Goal: Task Accomplishment & Management: Use online tool/utility

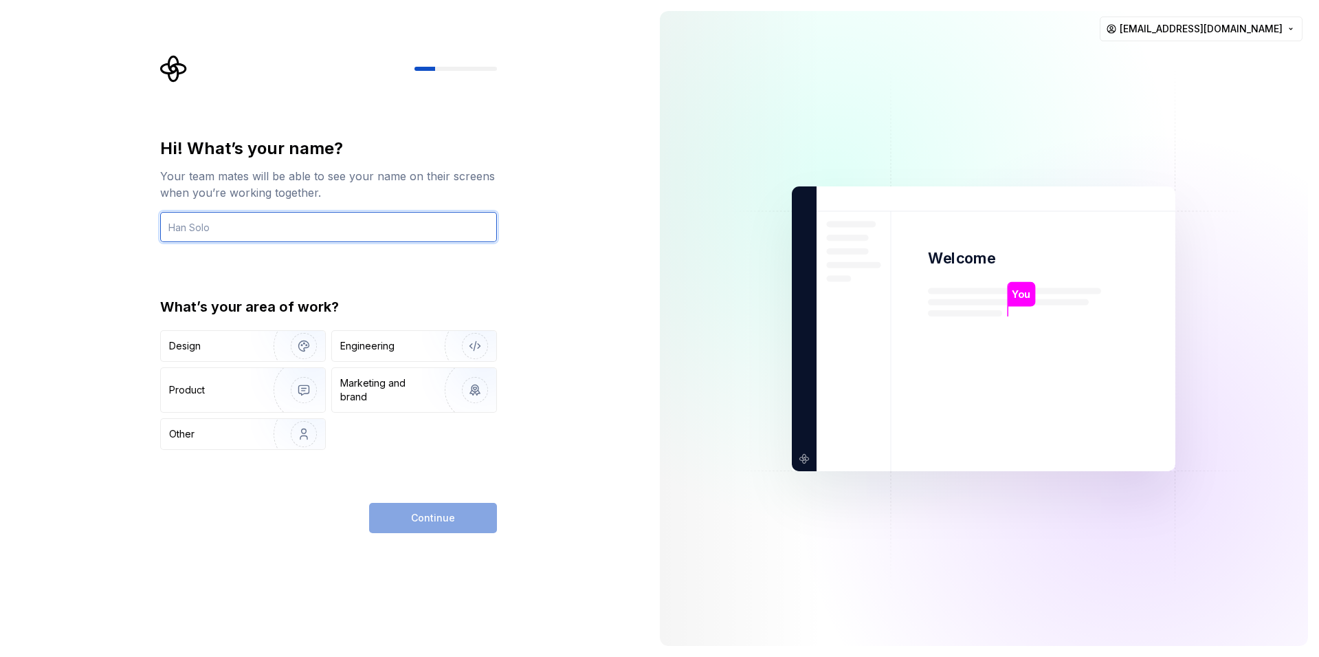
click at [307, 230] on input "text" at bounding box center [328, 227] width 337 height 30
type input "Aniket"
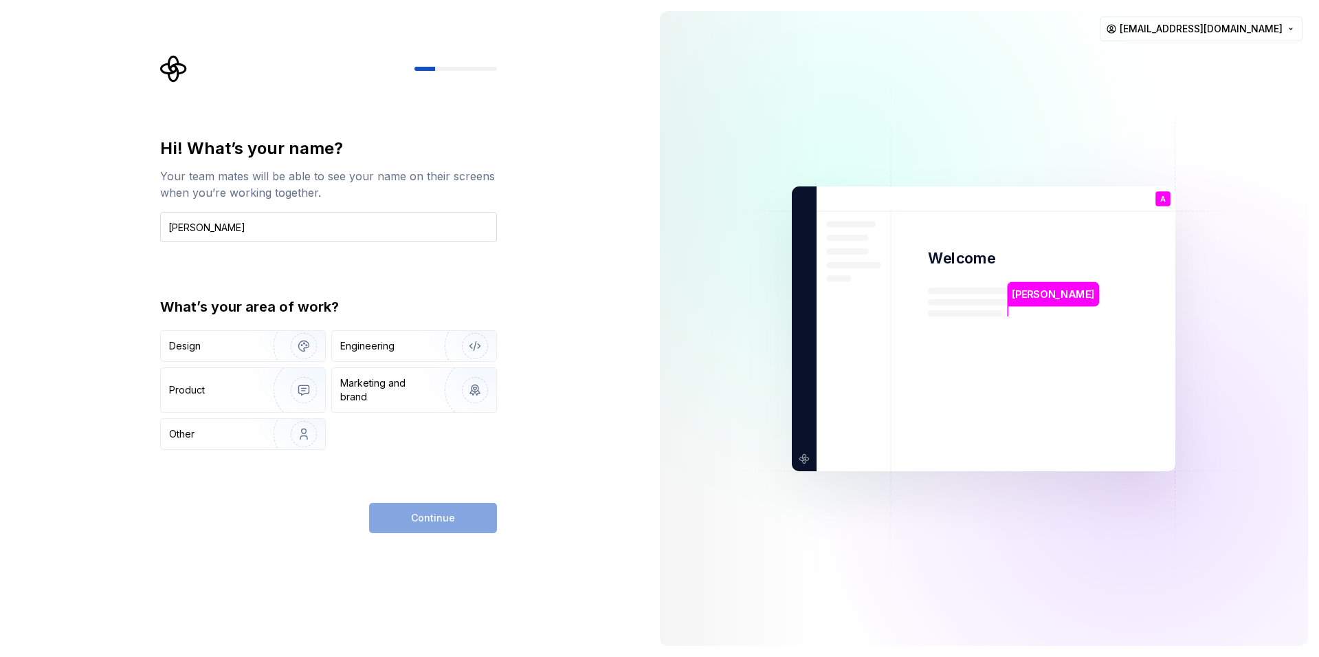
type button "Design"
click at [362, 341] on div "Engineering" at bounding box center [367, 346] width 54 height 14
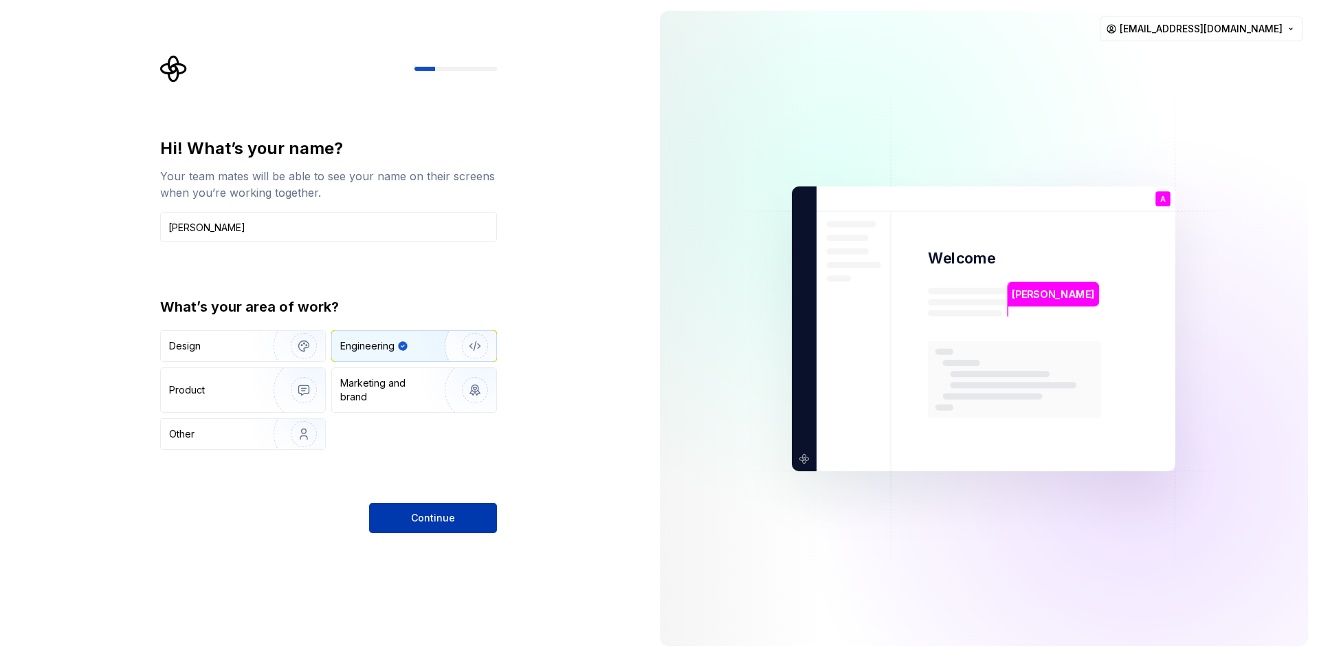
click at [441, 507] on button "Continue" at bounding box center [433, 518] width 128 height 30
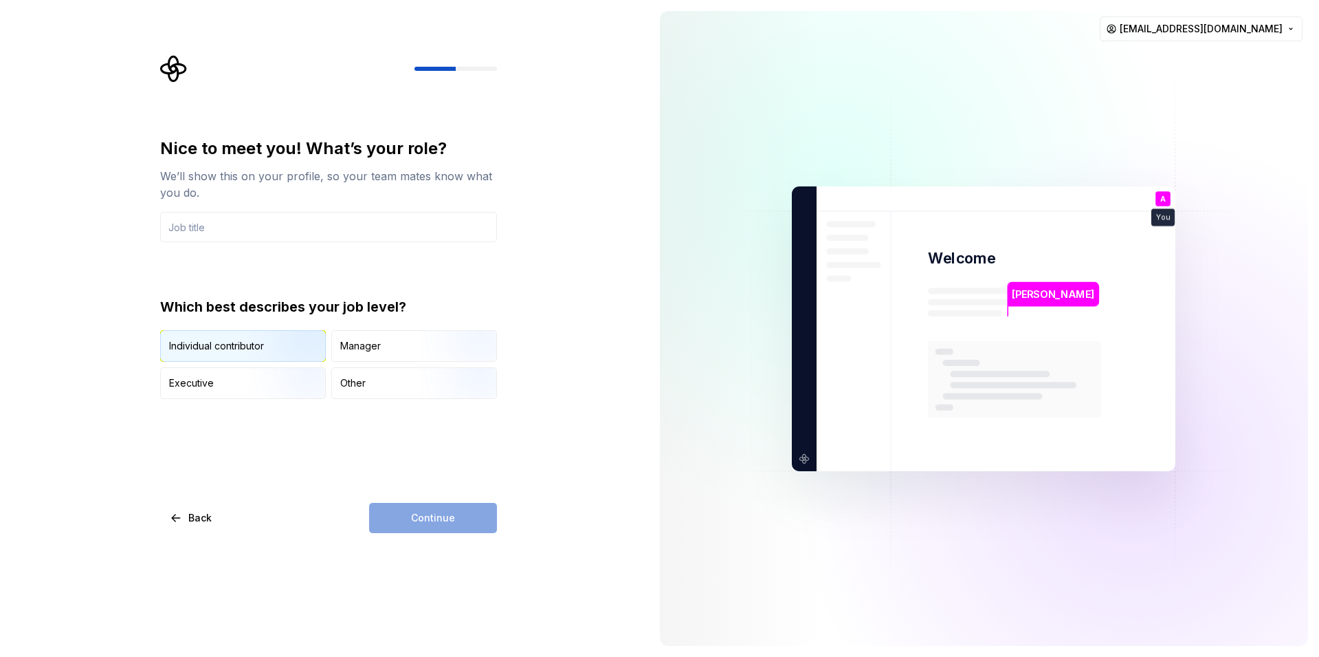
click at [259, 347] on img "button" at bounding box center [292, 363] width 88 height 92
click at [401, 335] on div "Manager" at bounding box center [414, 346] width 164 height 30
click at [245, 345] on div "Individual contributor" at bounding box center [216, 346] width 95 height 14
click at [432, 509] on div "Continue" at bounding box center [433, 518] width 128 height 30
click at [223, 210] on div "Nice to meet you! What’s your role? We’ll show this on your profile, so your te…" at bounding box center [328, 189] width 337 height 104
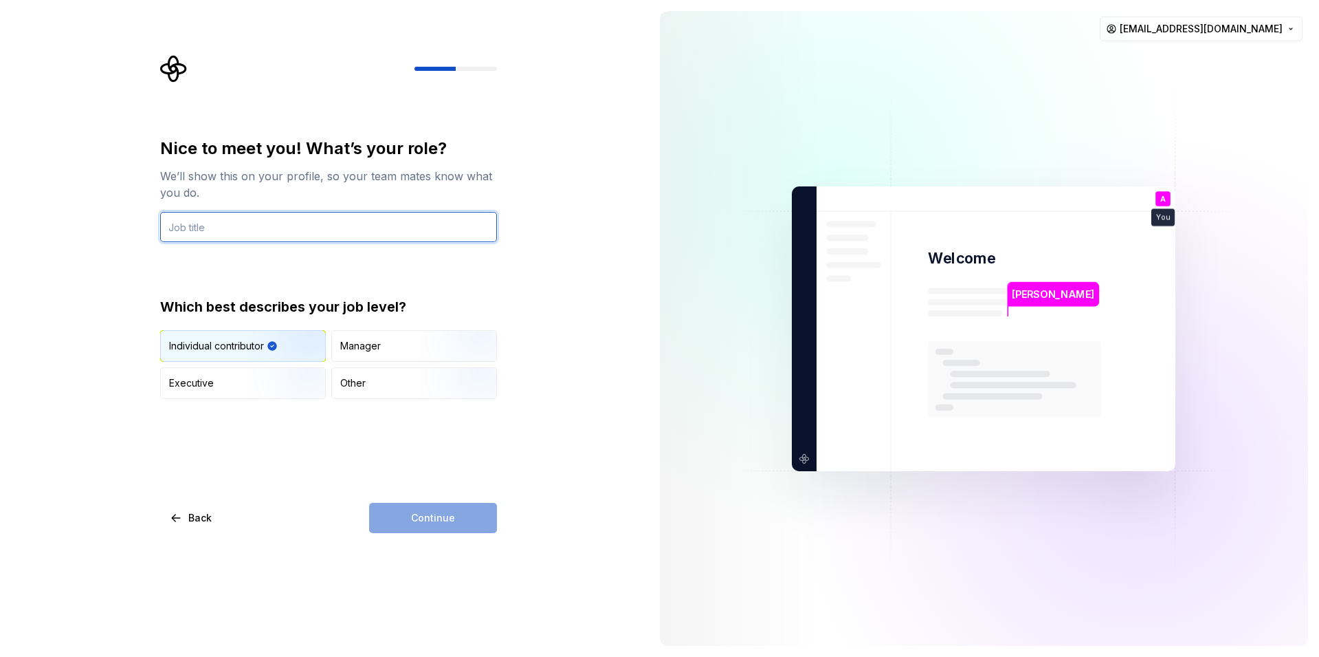
click at [230, 221] on input "text" at bounding box center [328, 227] width 337 height 30
type input "Software developer"
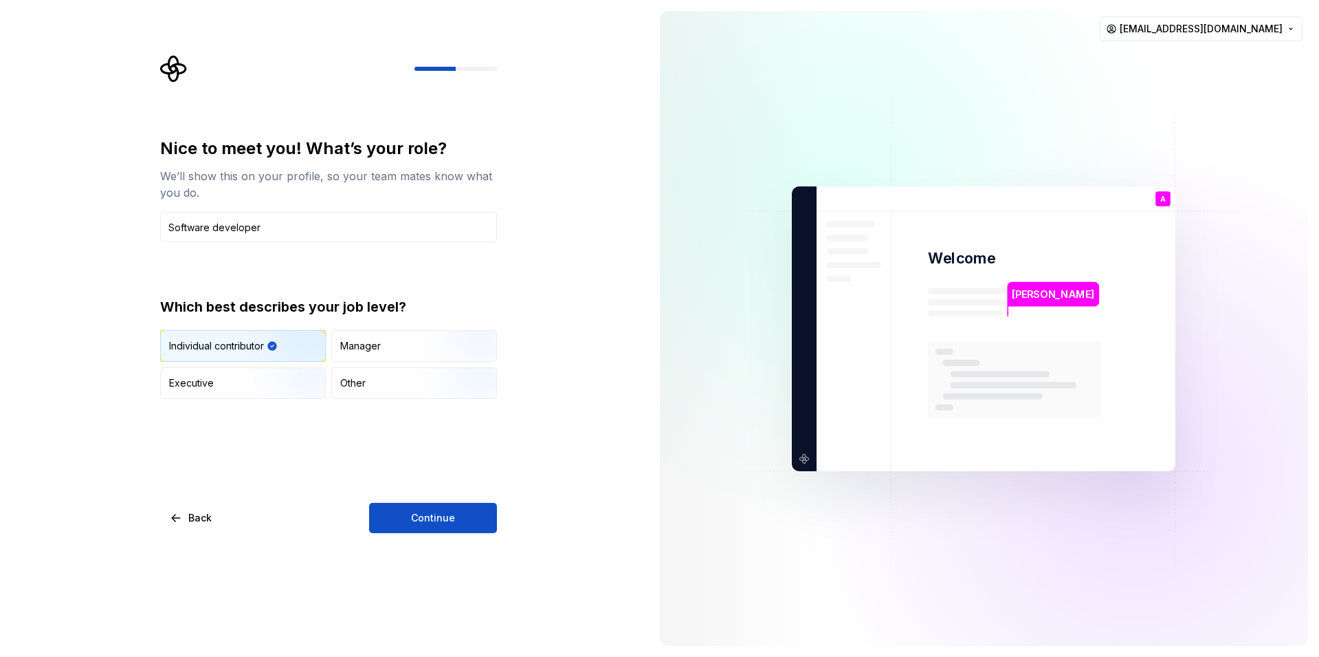
click at [457, 514] on button "Continue" at bounding box center [433, 518] width 128 height 30
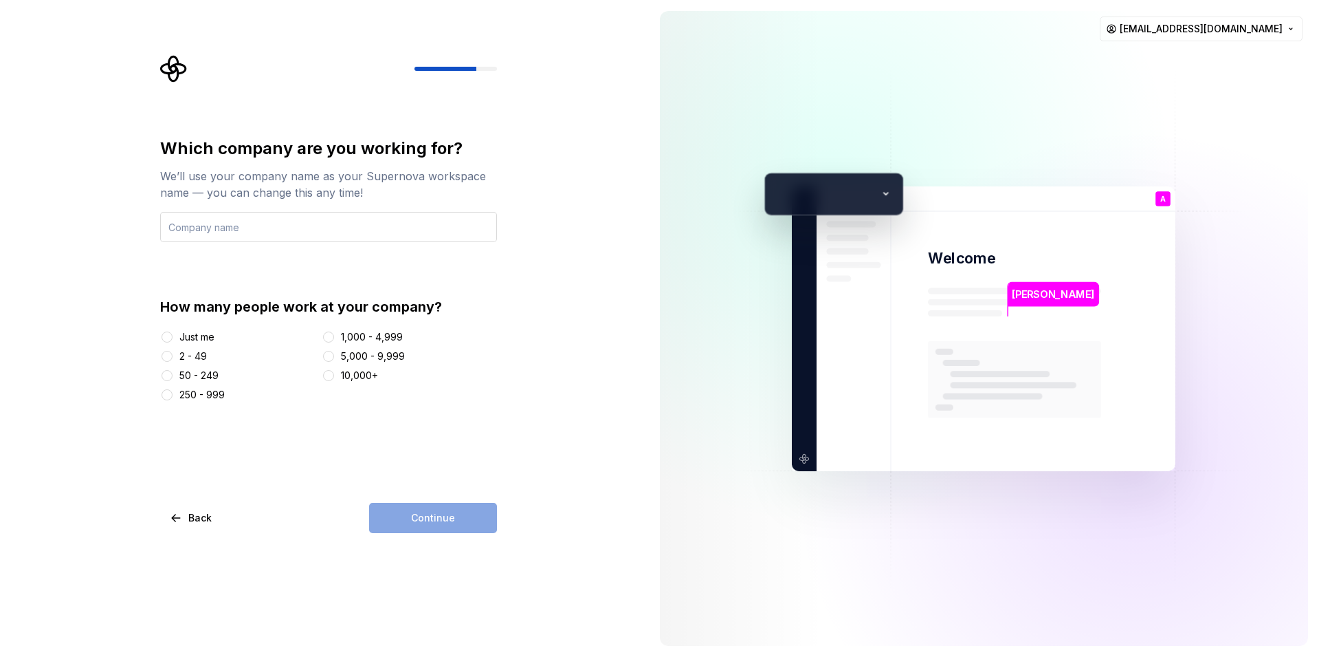
click at [288, 227] on input "text" at bounding box center [328, 227] width 337 height 30
click at [501, 363] on div "Which company are you working for? We’ll use your company name as your Supernov…" at bounding box center [333, 294] width 362 height 478
click at [191, 340] on div "Just me" at bounding box center [196, 337] width 35 height 14
click at [173, 340] on button "Just me" at bounding box center [167, 336] width 11 height 11
click at [500, 530] on div "Which company are you working for? We’ll use your company name as your Supernov…" at bounding box center [333, 294] width 362 height 478
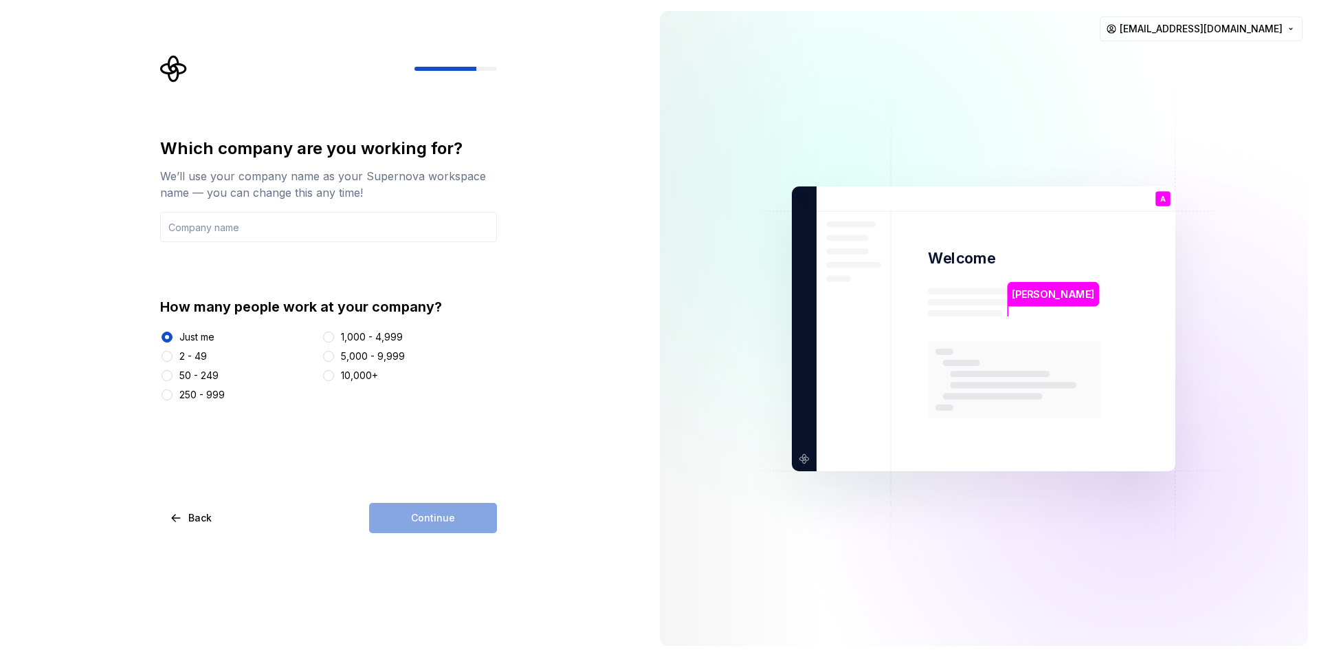
drag, startPoint x: 460, startPoint y: 516, endPoint x: 397, endPoint y: 335, distance: 190.7
click at [459, 516] on div "Continue" at bounding box center [433, 518] width 128 height 30
click at [289, 241] on input "text" at bounding box center [328, 227] width 337 height 30
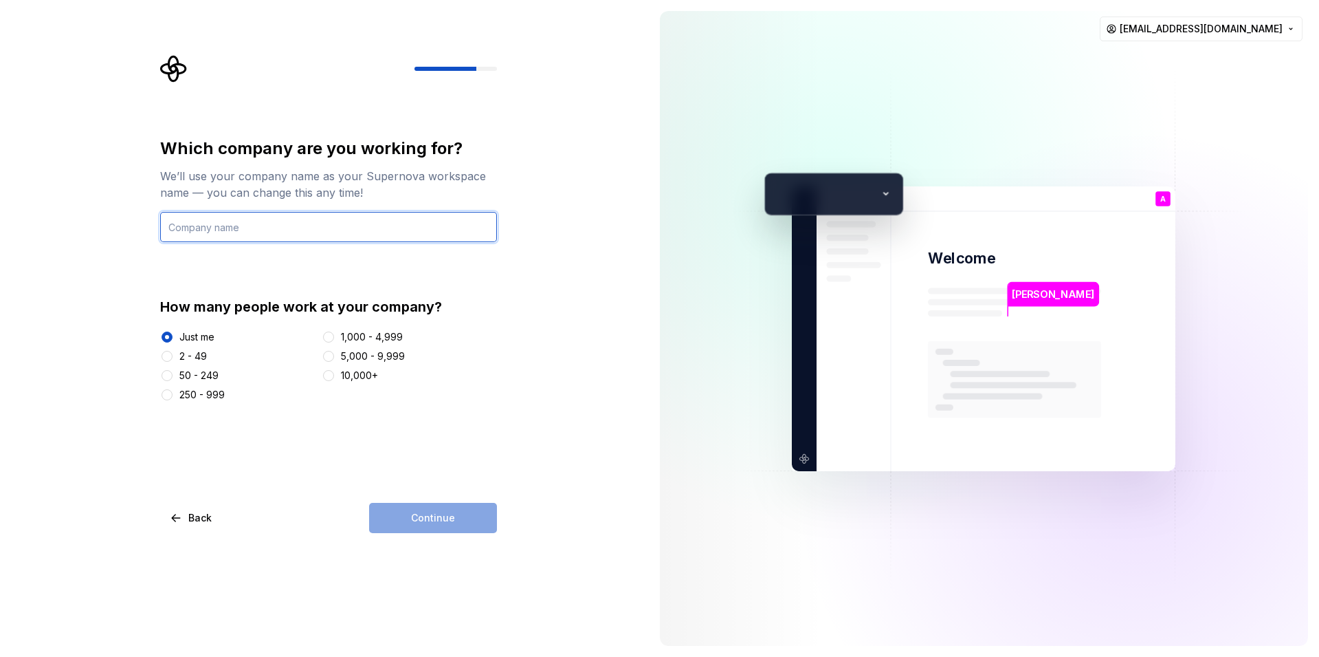
click at [301, 226] on input "text" at bounding box center [328, 227] width 337 height 30
type input "Its me"
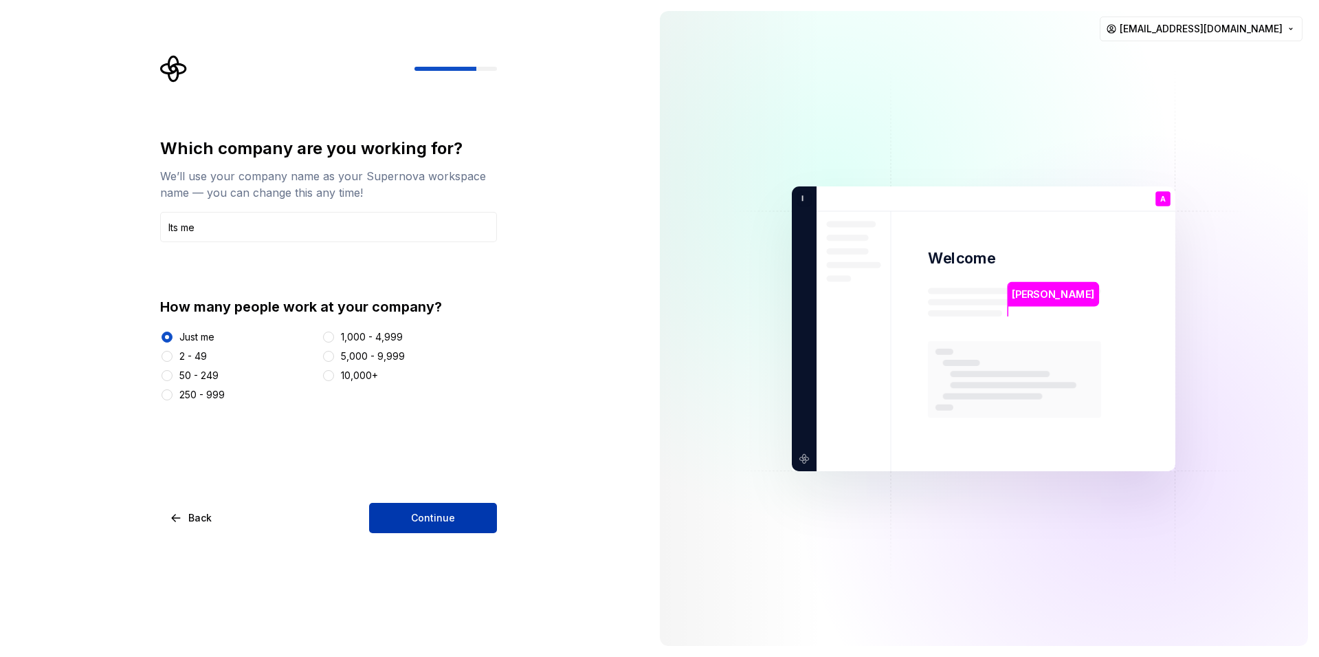
click at [478, 522] on button "Continue" at bounding box center [433, 518] width 128 height 30
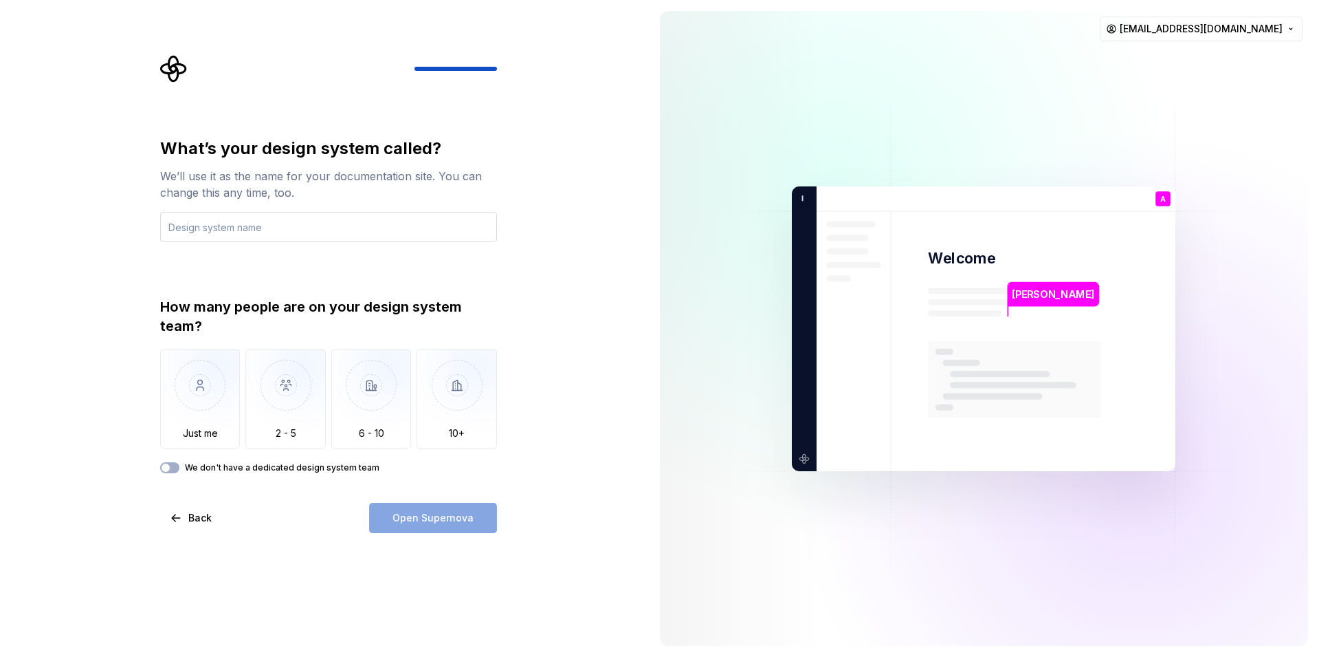
click at [270, 232] on input "text" at bounding box center [328, 227] width 337 height 30
type input "Just me"
click at [177, 396] on img "button" at bounding box center [200, 395] width 80 height 92
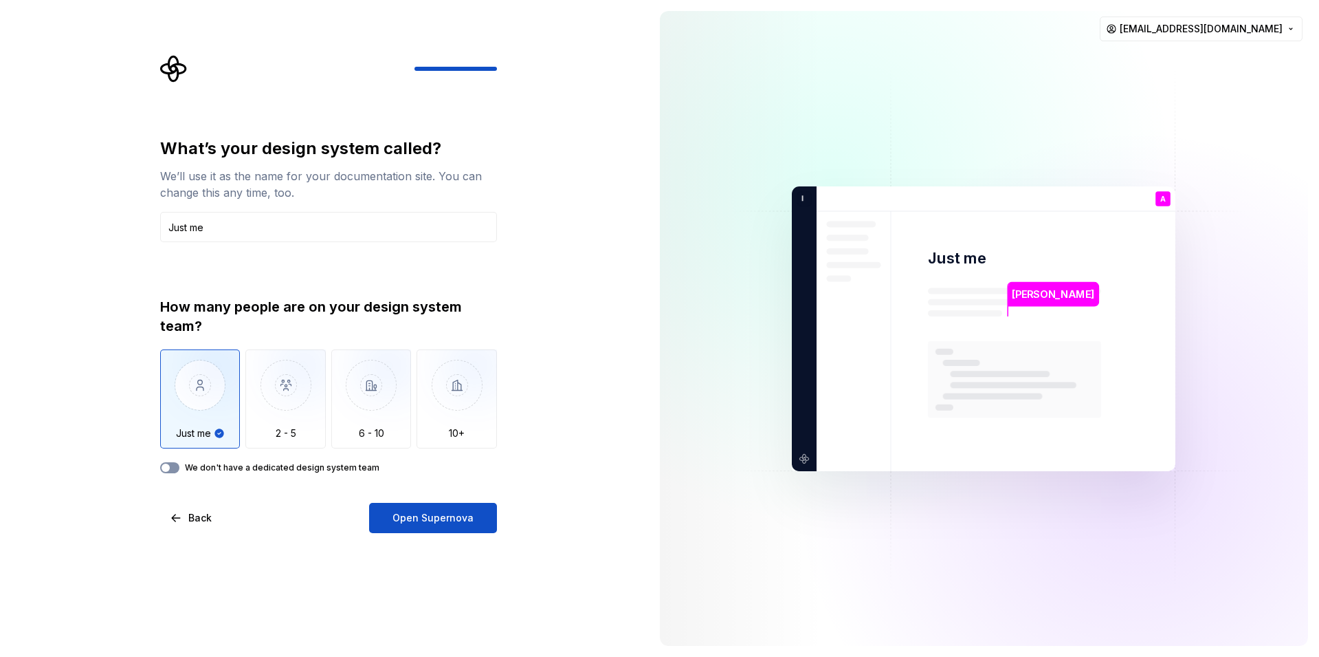
click at [166, 465] on span "button" at bounding box center [166, 467] width 8 height 8
click at [236, 219] on input "Just me" at bounding box center [328, 227] width 337 height 30
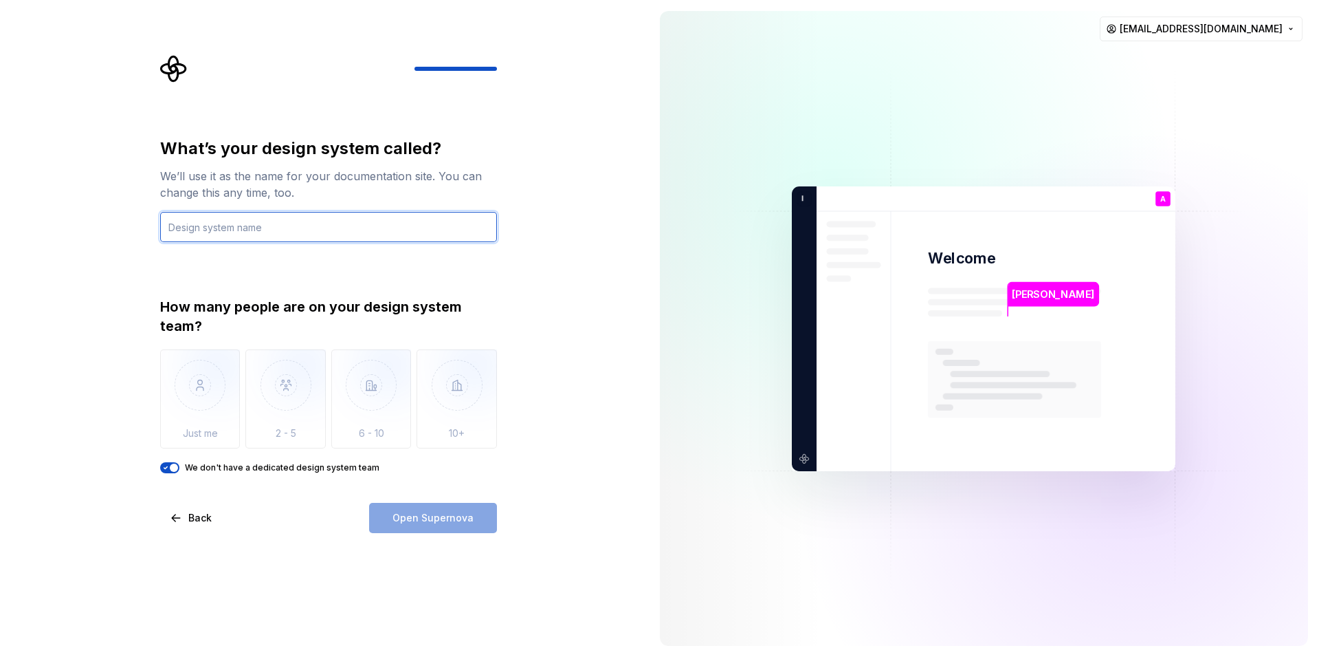
type input "Just me"
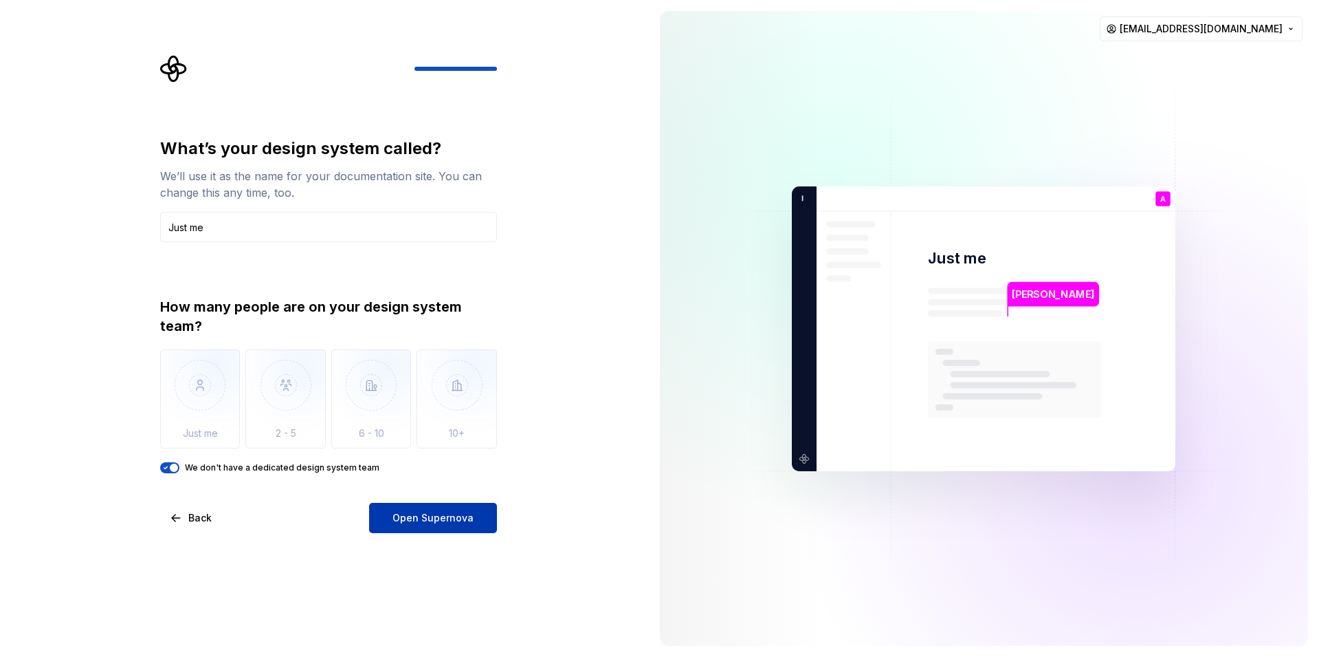
click at [441, 505] on button "Open Supernova" at bounding box center [433, 518] width 128 height 30
drag, startPoint x: 1213, startPoint y: 569, endPoint x: 1191, endPoint y: 556, distance: 25.2
click at [1214, 569] on img at bounding box center [983, 328] width 557 height 650
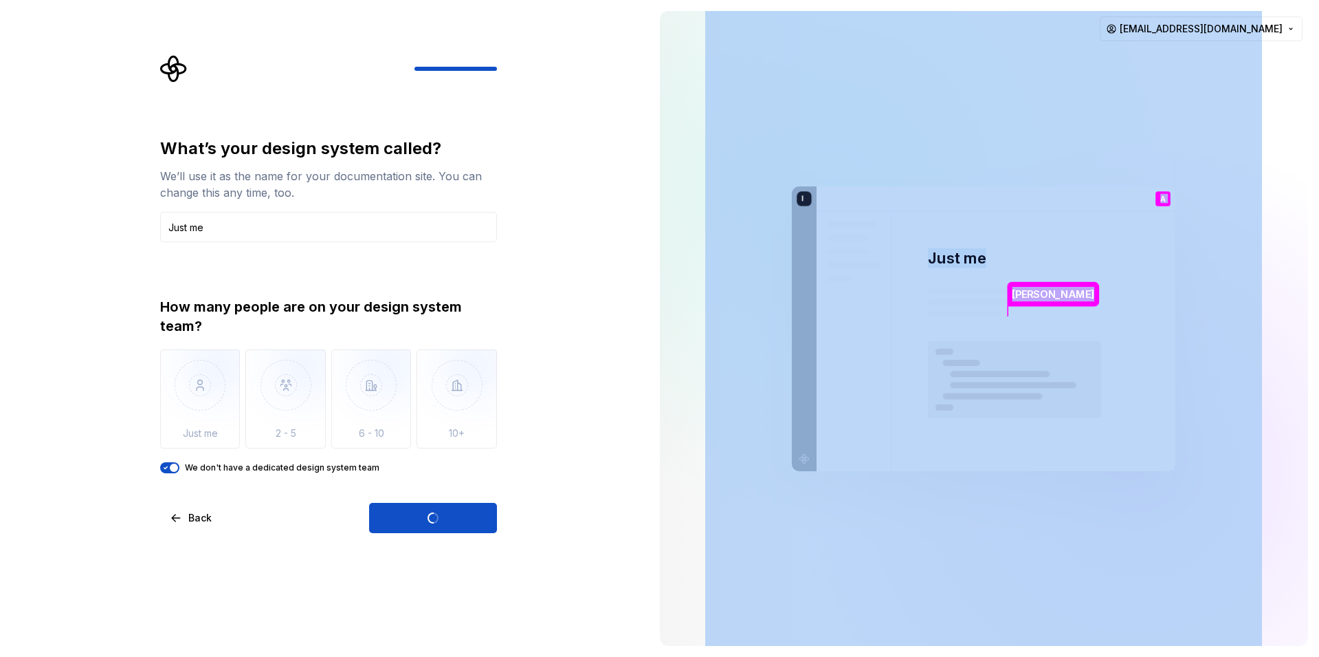
drag, startPoint x: 939, startPoint y: 197, endPoint x: 938, endPoint y: 186, distance: 11.0
click at [938, 186] on div "Aniket Just me A You Software developer T B +3 I ts me Thomas Brooke Jamie" at bounding box center [984, 328] width 384 height 285
drag, startPoint x: 789, startPoint y: 247, endPoint x: 787, endPoint y: 262, distance: 15.3
click at [789, 247] on img at bounding box center [983, 328] width 557 height 650
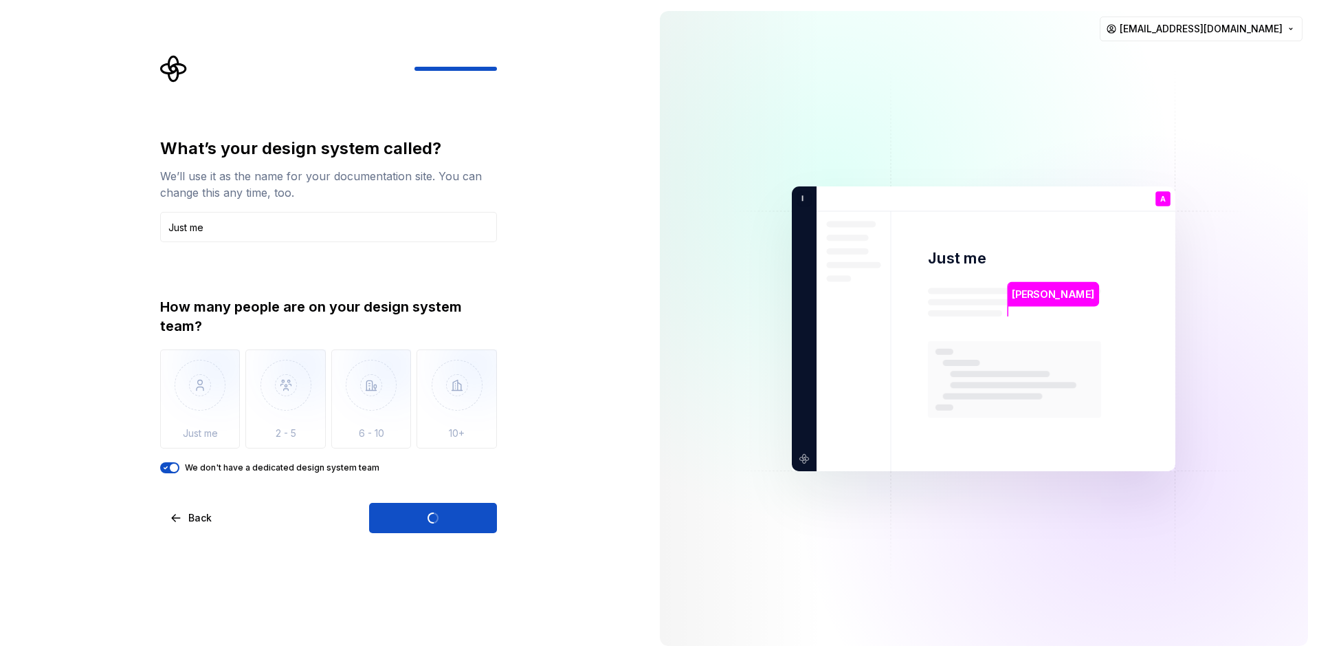
click at [702, 277] on div at bounding box center [742, 328] width 165 height 635
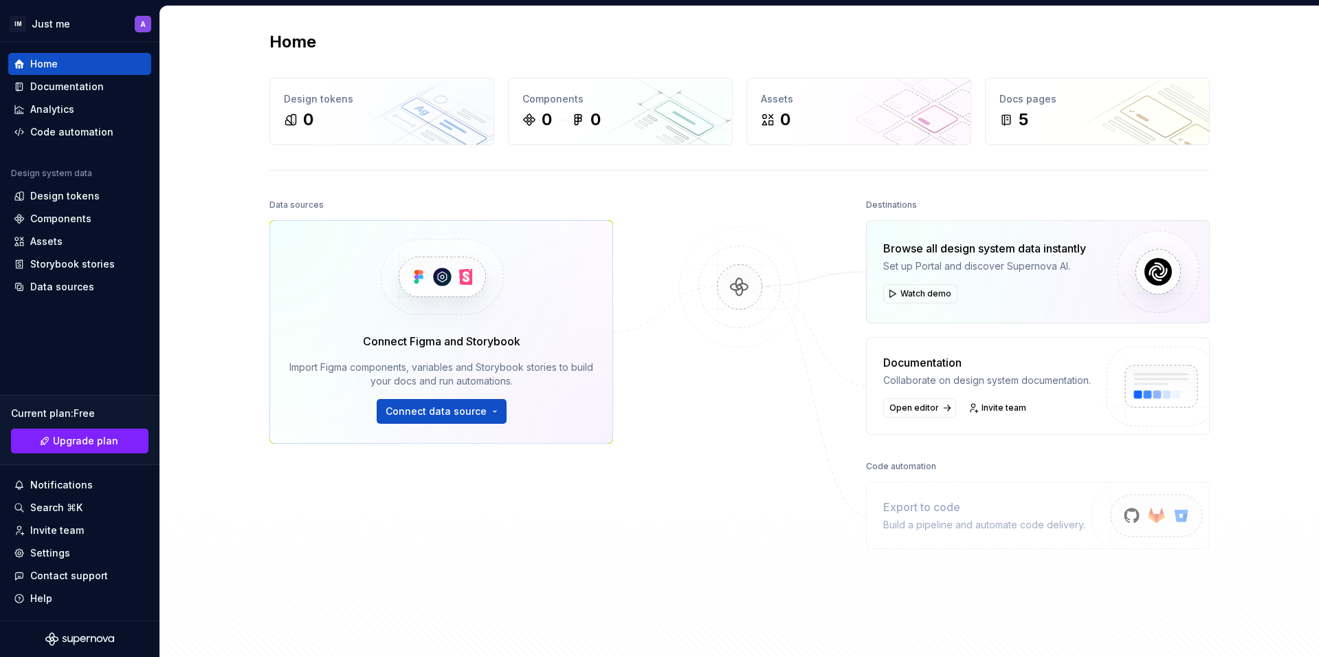
click at [541, 174] on div "Home Design tokens 0 Components 0 0 Assets 0 Docs pages 5 Data sources Connect …" at bounding box center [740, 337] width 990 height 663
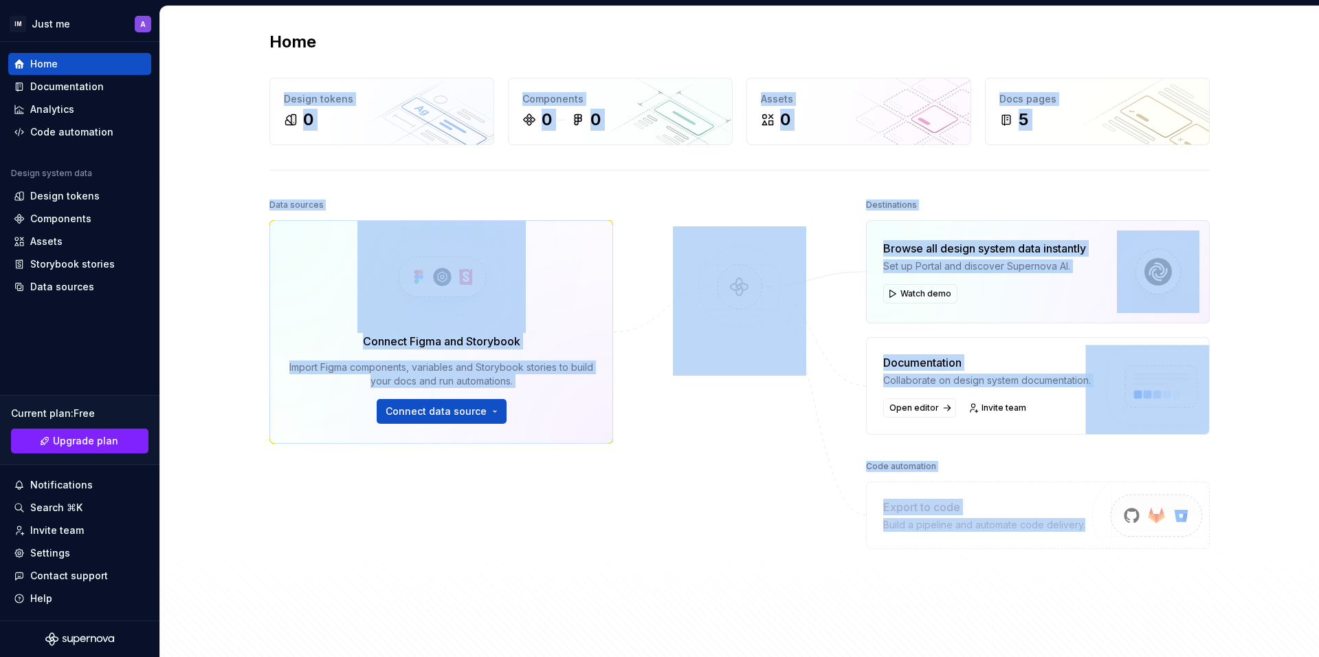
drag, startPoint x: 463, startPoint y: 214, endPoint x: 1074, endPoint y: 635, distance: 741.8
click at [1010, 605] on div "Home Design tokens 0 Components 0 0 Assets 0 Docs pages 5 Data sources Connect …" at bounding box center [740, 337] width 990 height 663
click at [1046, 626] on div "Data sources Connect Figma and Storybook Import Figma components, variables and…" at bounding box center [739, 419] width 940 height 449
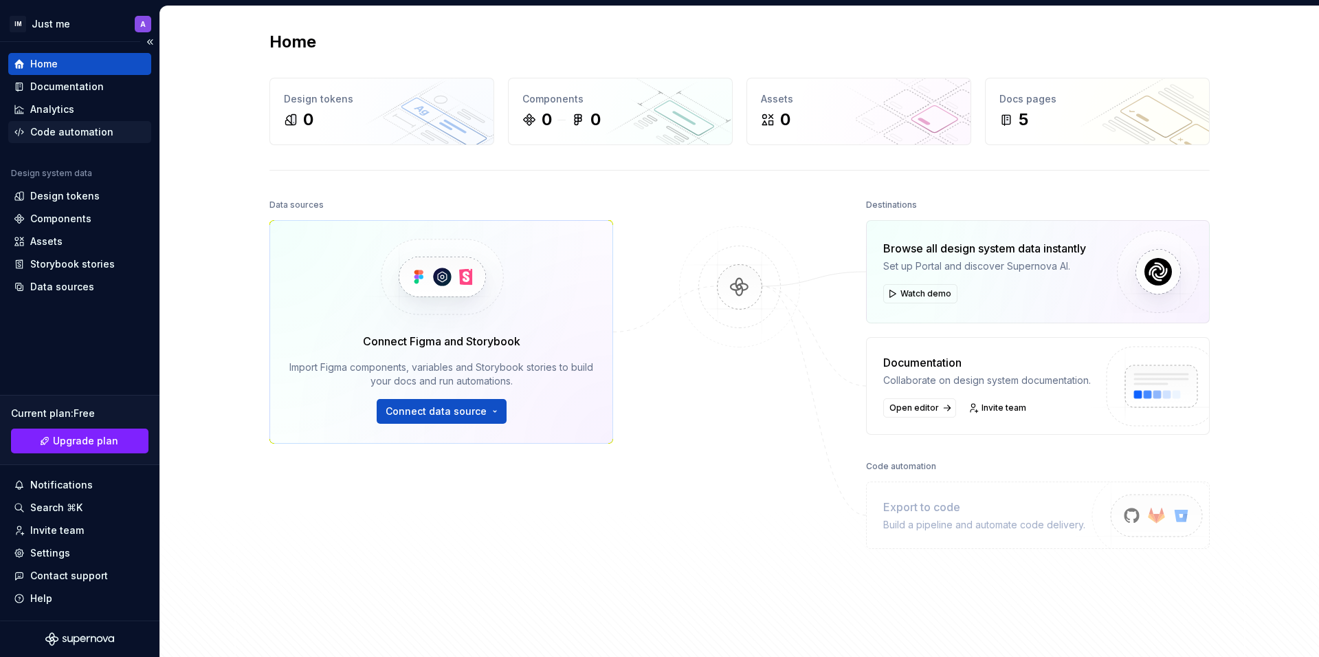
click at [76, 136] on div "Code automation" at bounding box center [71, 132] width 83 height 14
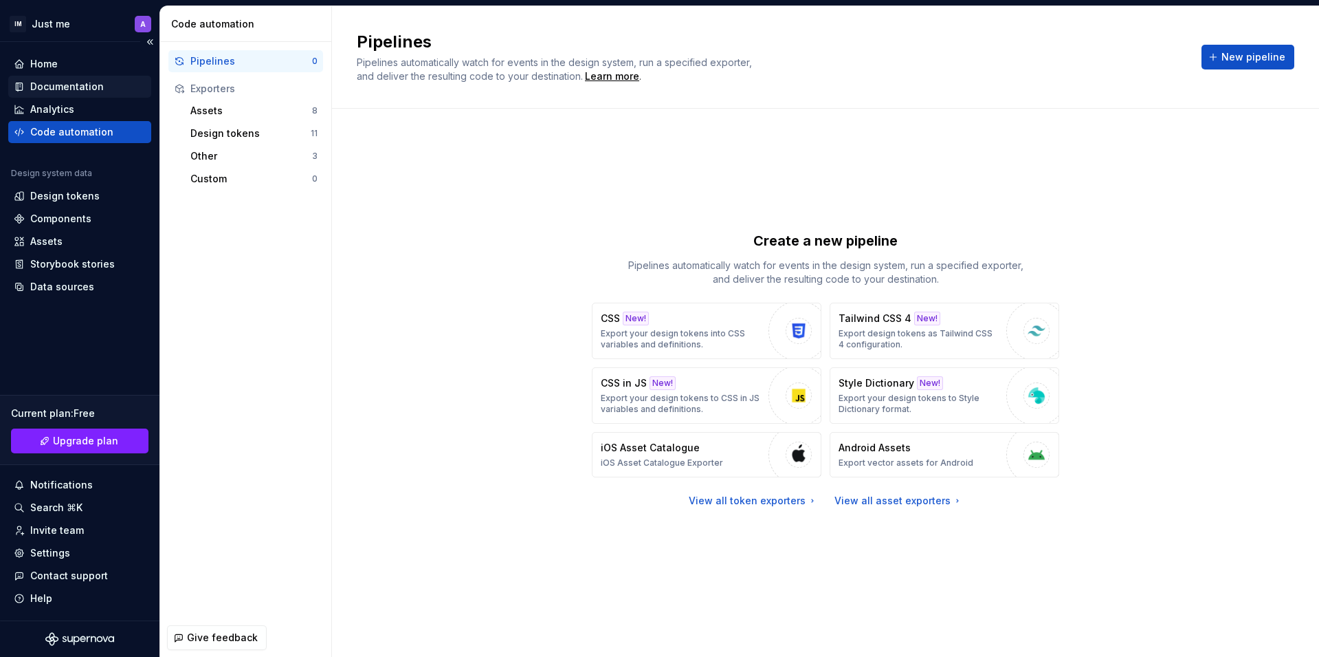
click at [51, 76] on div "Documentation" at bounding box center [79, 87] width 143 height 22
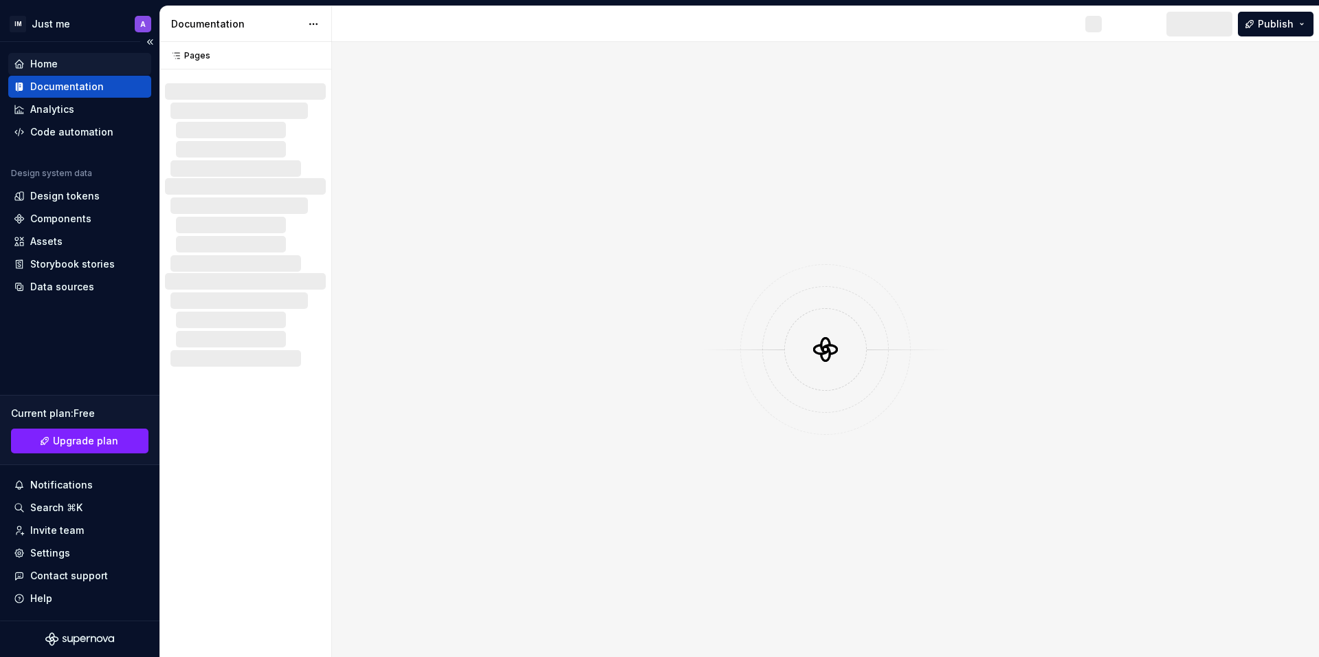
click at [51, 69] on div "Home" at bounding box center [43, 64] width 27 height 14
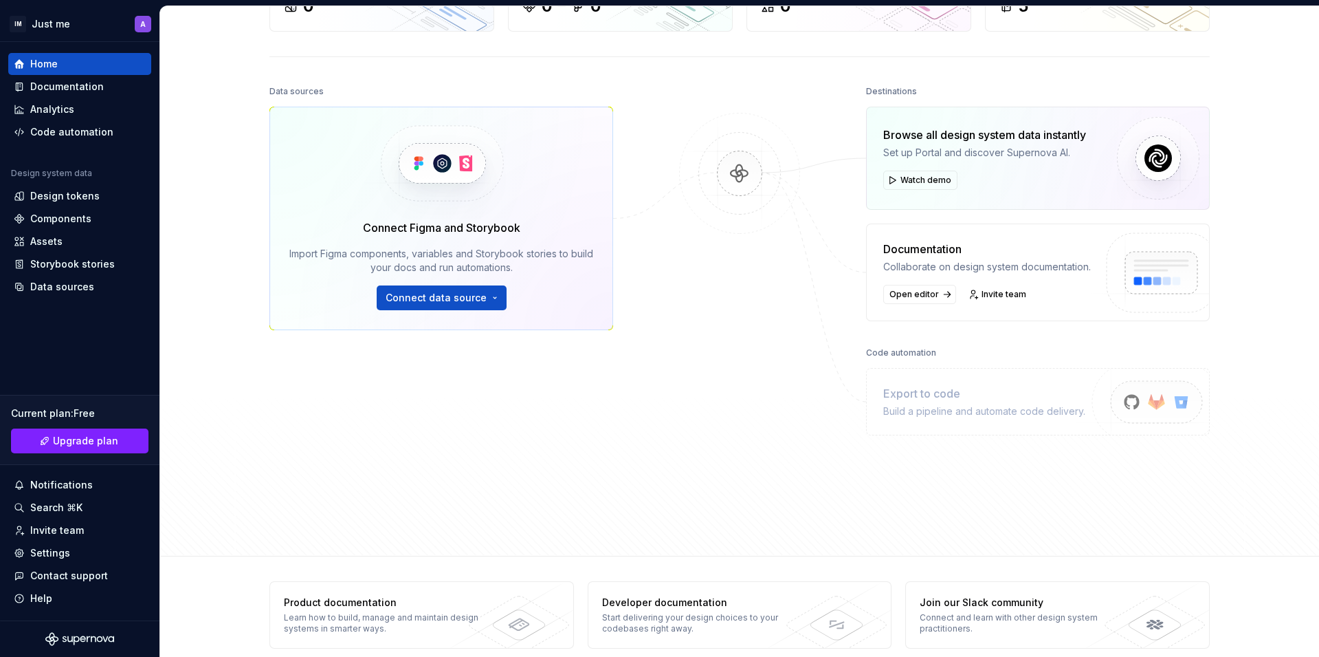
scroll to position [130, 0]
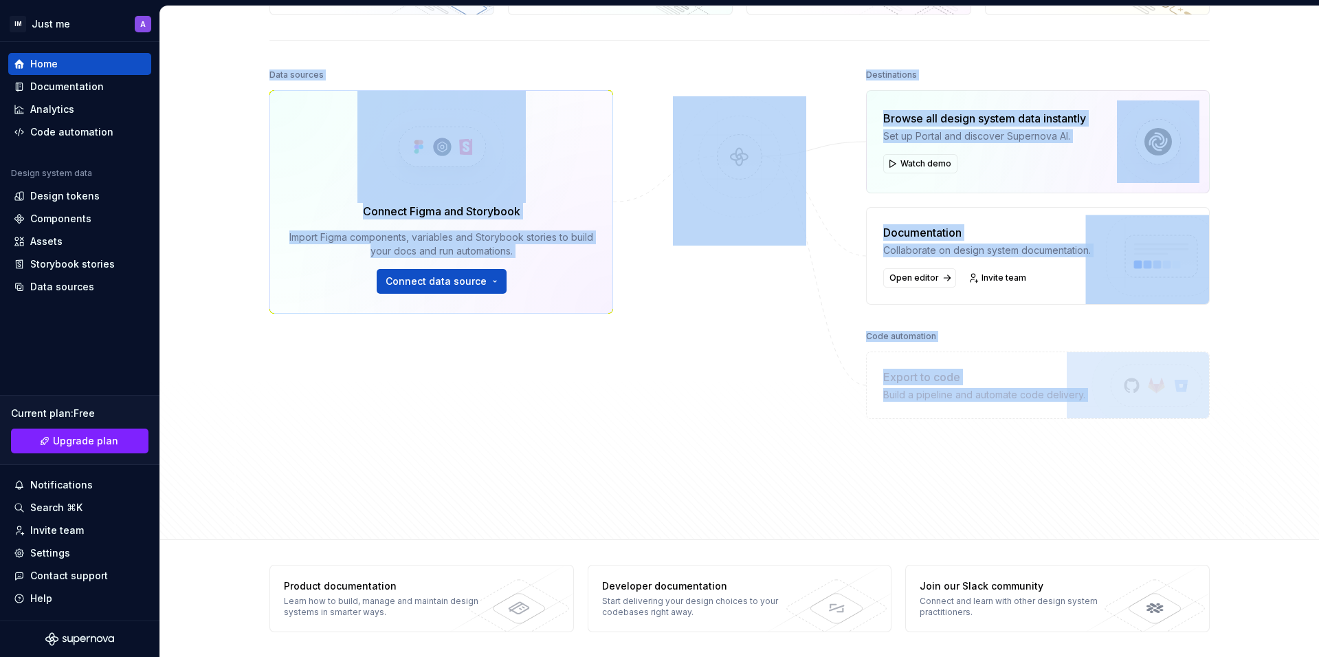
drag, startPoint x: 1195, startPoint y: 437, endPoint x: 272, endPoint y: 48, distance: 1001.6
click at [272, 48] on div "Home Design tokens 0 Components 0 0 Assets 0 Docs pages 5 Data sources Connect …" at bounding box center [740, 207] width 990 height 663
drag, startPoint x: 270, startPoint y: 48, endPoint x: 1044, endPoint y: 420, distance: 858.2
click at [1044, 420] on div "Home Design tokens 0 Components 0 0 Assets 0 Docs pages 5 Data sources Connect …" at bounding box center [740, 207] width 990 height 663
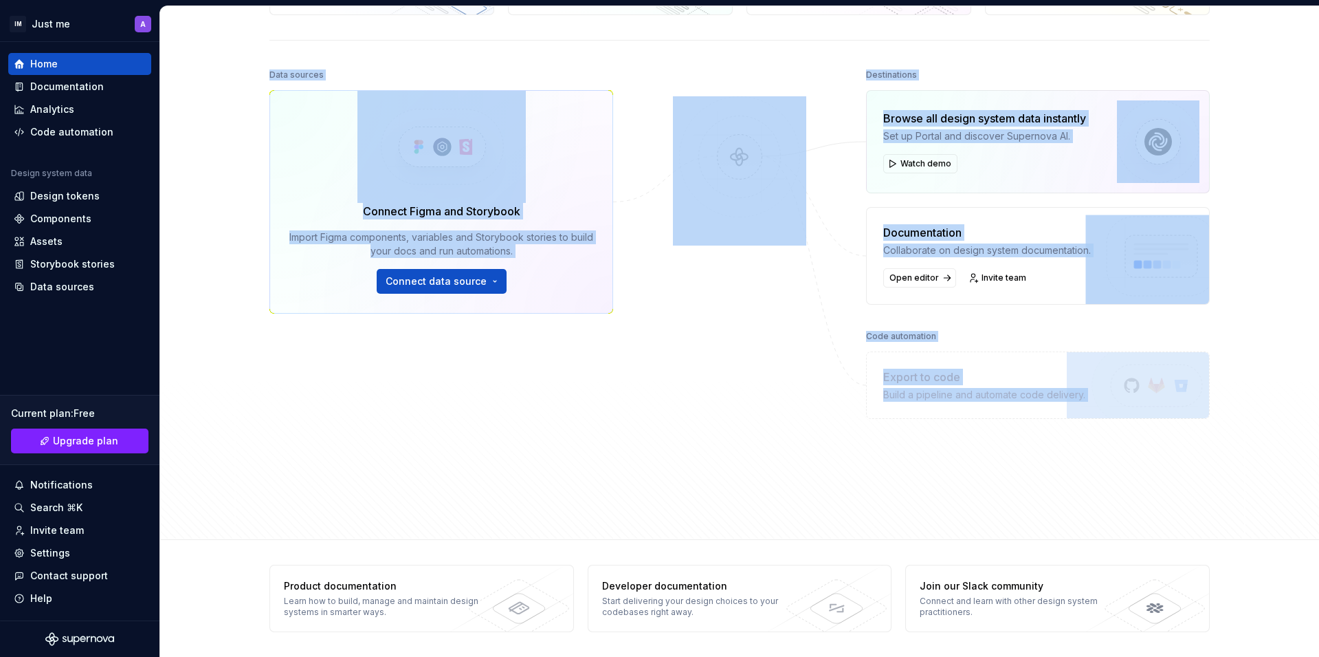
click at [1039, 423] on div "Destinations Browse all design system data instantly Set up Portal and discover…" at bounding box center [1038, 262] width 344 height 394
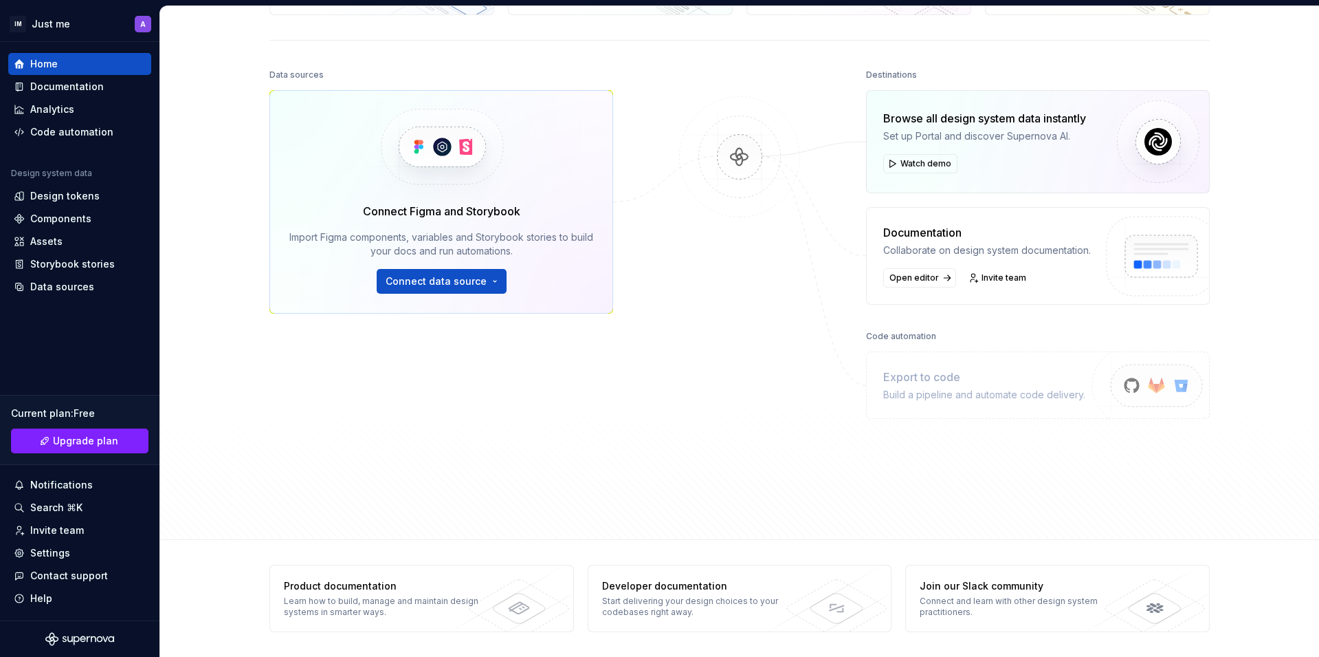
drag, startPoint x: 1087, startPoint y: 478, endPoint x: 1101, endPoint y: 475, distance: 14.2
click at [1088, 478] on div "Data sources Connect Figma and Storybook Import Figma components, variables and…" at bounding box center [739, 289] width 940 height 449
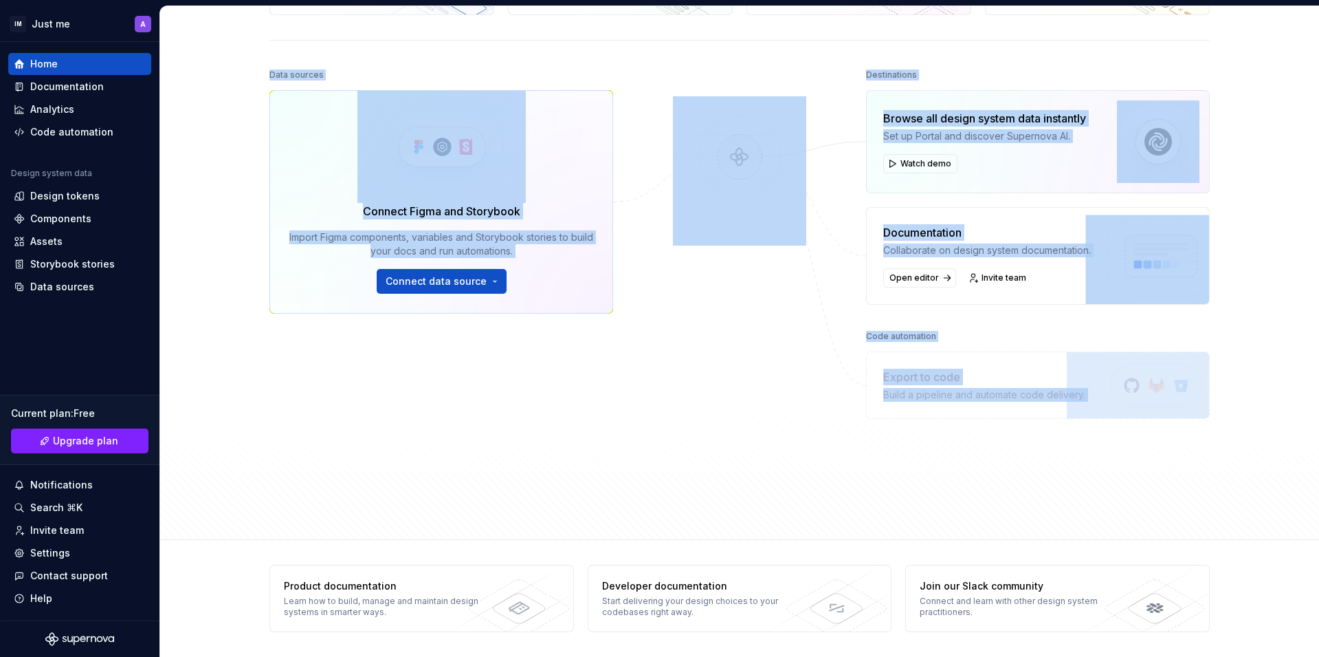
drag, startPoint x: 1222, startPoint y: 452, endPoint x: 245, endPoint y: 60, distance: 1052.5
click at [245, 60] on div "Home Design tokens 0 Components 0 0 Assets 0 Docs pages 5 Data sources Connect …" at bounding box center [740, 207] width 990 height 663
drag, startPoint x: 245, startPoint y: 60, endPoint x: 1166, endPoint y: 518, distance: 1028.7
click at [1162, 516] on div "Home Design tokens 0 Components 0 0 Assets 0 Docs pages 5 Data sources Connect …" at bounding box center [740, 207] width 990 height 663
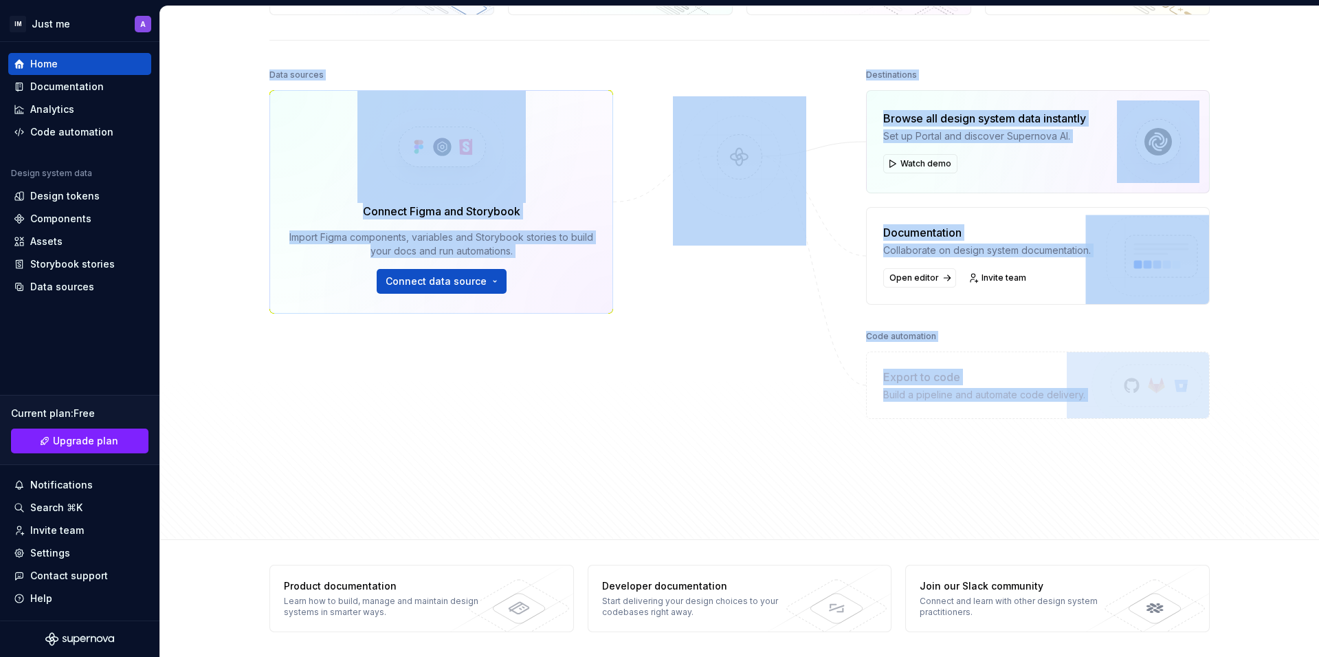
click at [1166, 518] on div "Home Design tokens 0 Components 0 0 Assets 0 Docs pages 5 Data sources Connect …" at bounding box center [740, 207] width 990 height 663
drag, startPoint x: 1166, startPoint y: 518, endPoint x: 235, endPoint y: 48, distance: 1042.5
click at [235, 48] on div "Home Design tokens 0 Components 0 0 Assets 0 Docs pages 5 Data sources Connect …" at bounding box center [739, 207] width 1159 height 663
drag, startPoint x: 235, startPoint y: 48, endPoint x: 1167, endPoint y: 494, distance: 1033.2
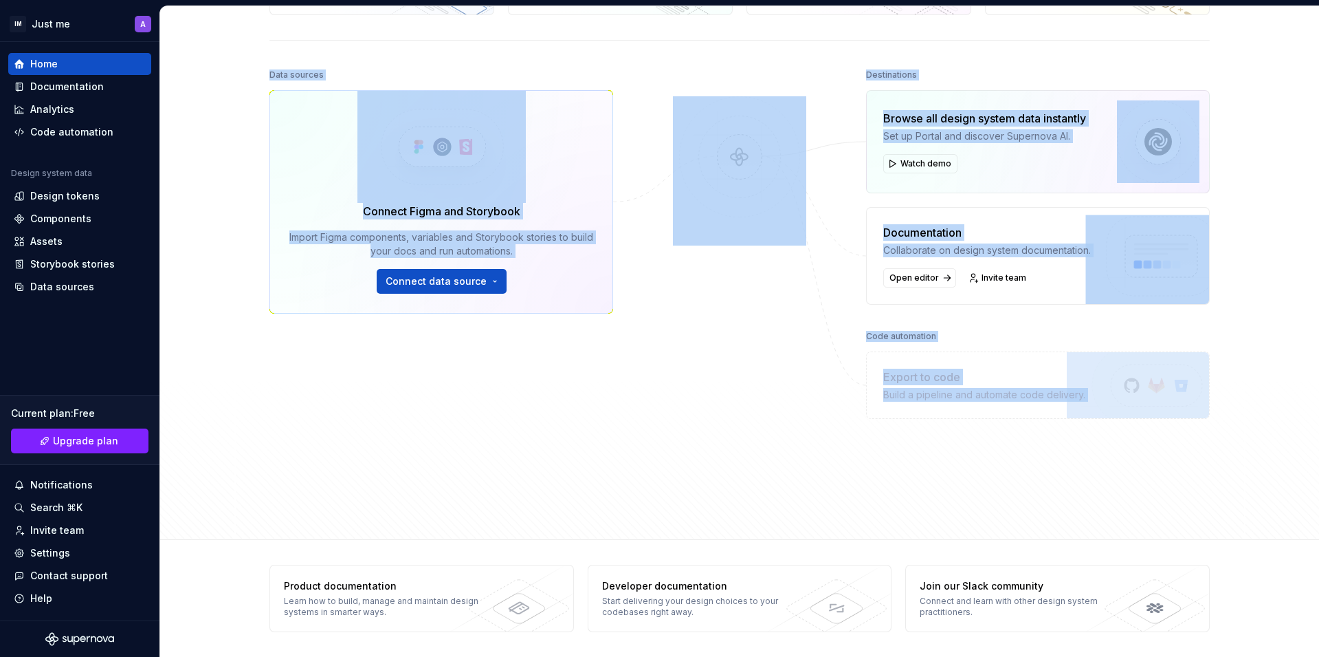
click at [1166, 492] on div "Home Design tokens 0 Components 0 0 Assets 0 Docs pages 5 Data sources Connect …" at bounding box center [739, 207] width 1159 height 663
click at [1168, 494] on div "Data sources Connect Figma and Storybook Import Figma components, variables and…" at bounding box center [739, 289] width 940 height 449
drag, startPoint x: 1168, startPoint y: 494, endPoint x: 258, endPoint y: 47, distance: 1013.7
click at [258, 47] on div "Home Design tokens 0 Components 0 0 Assets 0 Docs pages 5 Data sources Connect …" at bounding box center [740, 207] width 990 height 663
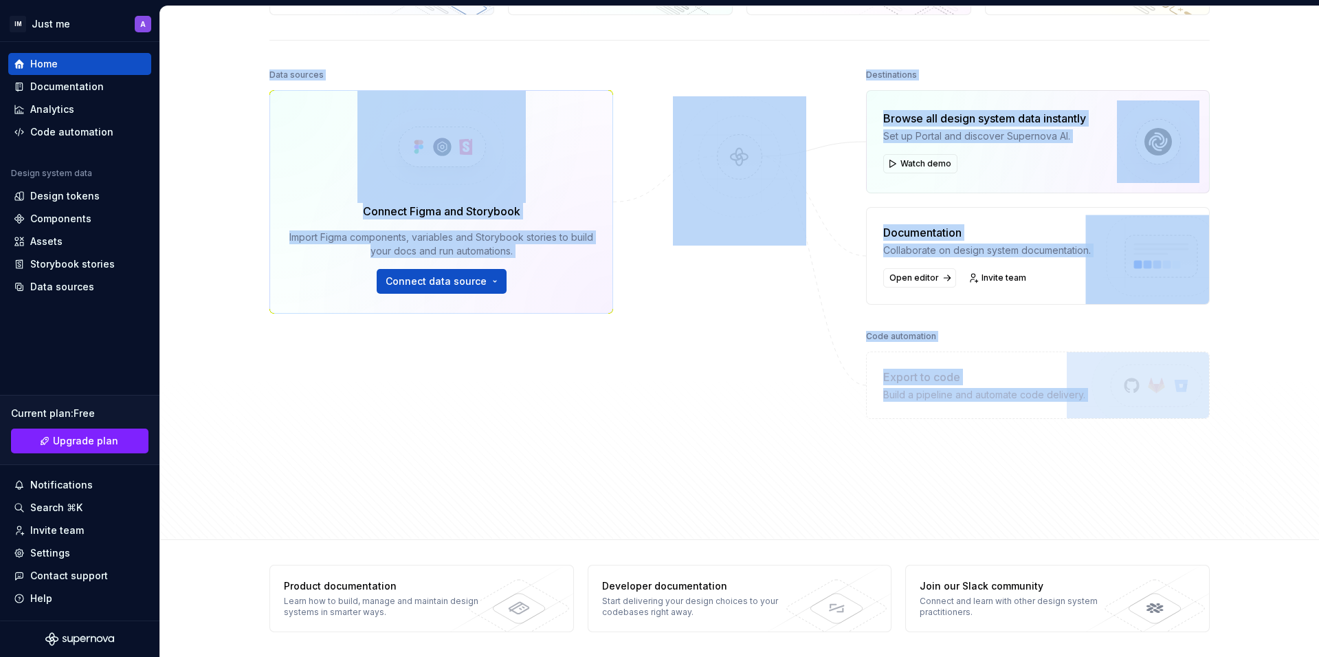
drag, startPoint x: 258, startPoint y: 47, endPoint x: 1220, endPoint y: 487, distance: 1057.9
click at [1220, 487] on div "Home Design tokens 0 Components 0 0 Assets 0 Docs pages 5 Data sources Connect …" at bounding box center [740, 207] width 990 height 663
drag, startPoint x: 1220, startPoint y: 487, endPoint x: 287, endPoint y: 58, distance: 1027.4
click at [287, 58] on div "Home Design tokens 0 Components 0 0 Assets 0 Docs pages 5 Data sources Connect …" at bounding box center [740, 207] width 990 height 663
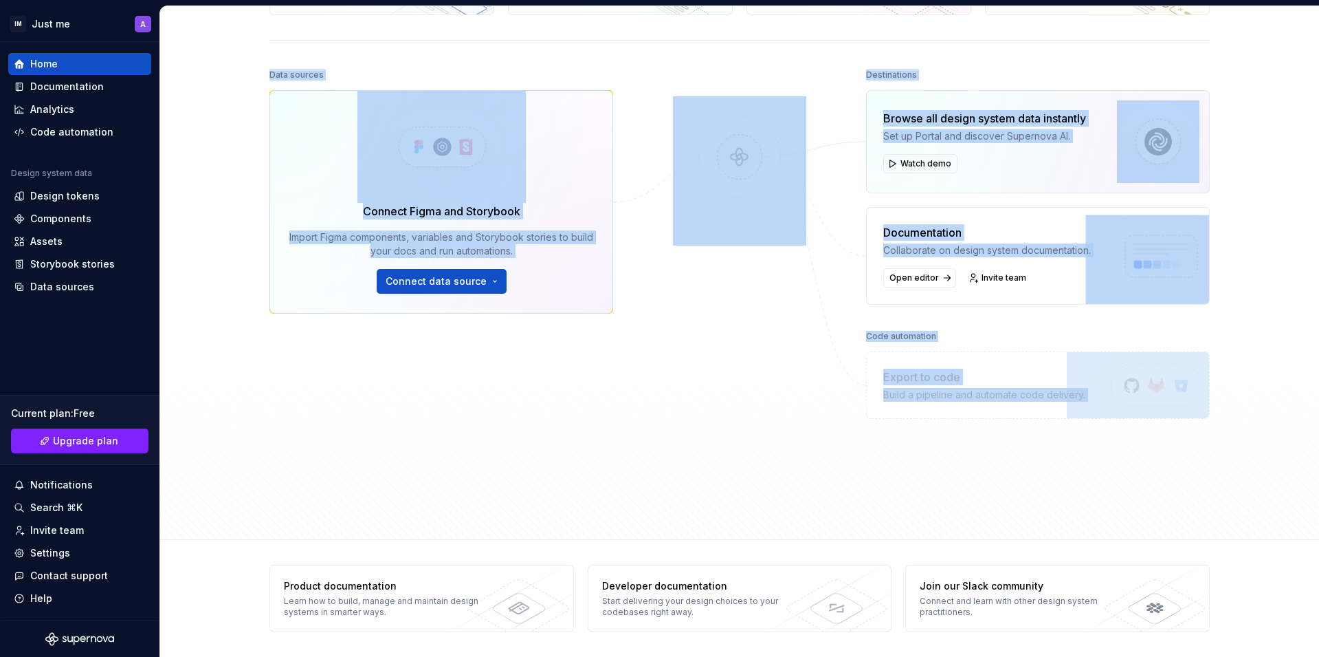
click at [287, 58] on div "Home Design tokens 0 Components 0 0 Assets 0 Docs pages 5 Data sources Connect …" at bounding box center [740, 207] width 990 height 663
drag, startPoint x: 287, startPoint y: 58, endPoint x: 1206, endPoint y: 477, distance: 1010.3
click at [1199, 470] on div "Home Design tokens 0 Components 0 0 Assets 0 Docs pages 5 Data sources Connect …" at bounding box center [740, 207] width 990 height 663
click at [1206, 477] on div "Data sources Connect Figma and Storybook Import Figma components, variables and…" at bounding box center [739, 289] width 940 height 449
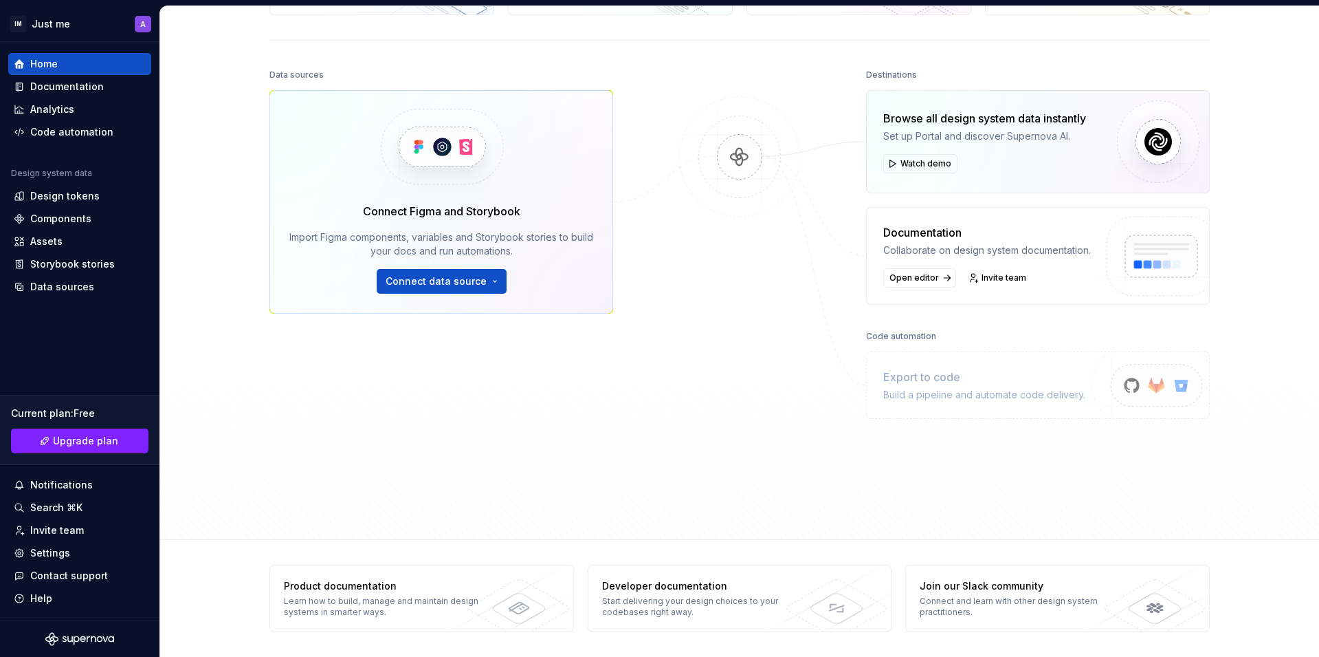
drag, startPoint x: 640, startPoint y: 347, endPoint x: 581, endPoint y: 321, distance: 64.6
click at [641, 347] on div "Data sources Connect Figma and Storybook Import Figma components, variables and…" at bounding box center [739, 289] width 940 height 449
click at [752, 52] on div "Home Design tokens 0 Components 0 0 Assets 0 Docs pages 5 Data sources Connect …" at bounding box center [740, 207] width 990 height 663
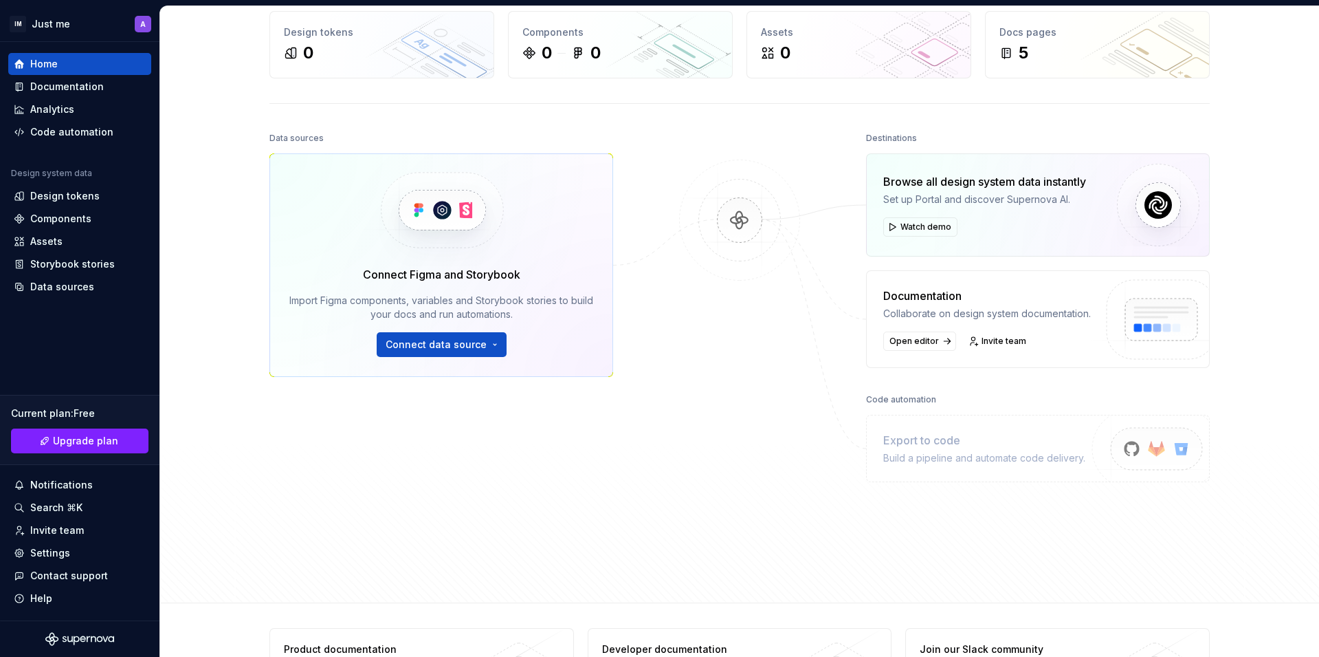
scroll to position [0, 0]
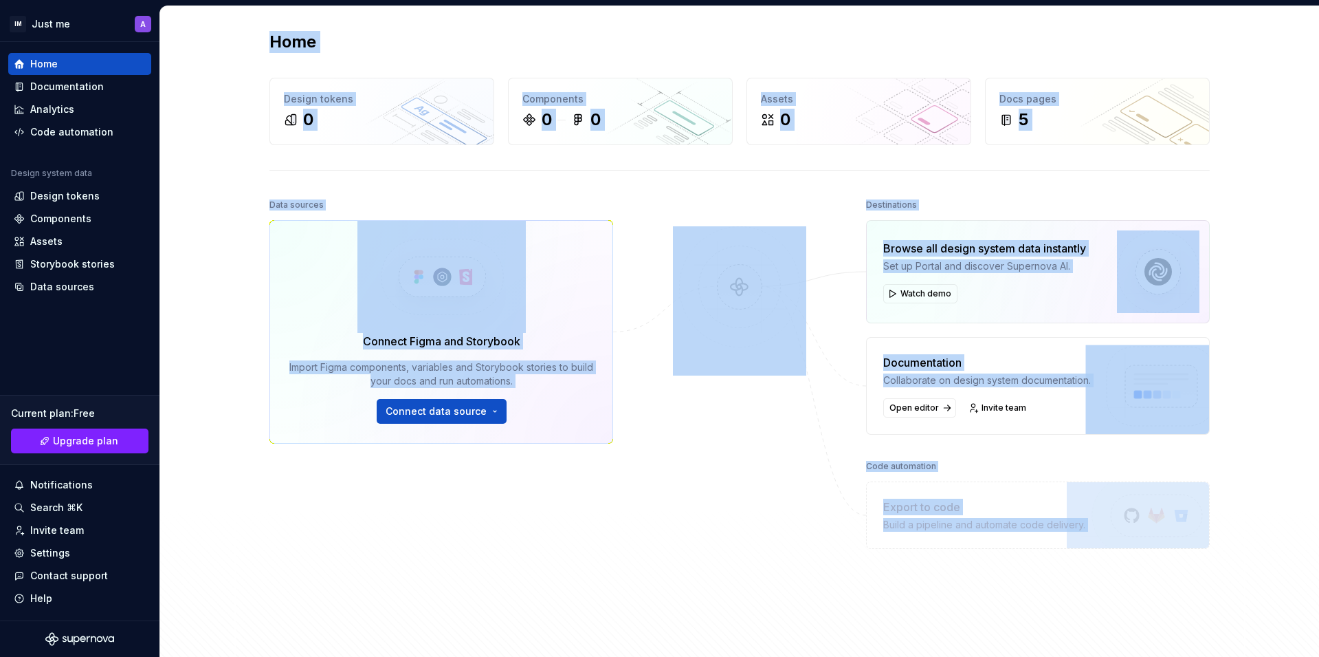
drag, startPoint x: 265, startPoint y: 35, endPoint x: 1187, endPoint y: 566, distance: 1064.7
click at [1187, 566] on div "Home Design tokens 0 Components 0 0 Assets 0 Docs pages 5 Data sources Connect …" at bounding box center [740, 337] width 990 height 663
click at [1187, 566] on div "Destinations Browse all design system data instantly Set up Portal and discover…" at bounding box center [1038, 392] width 344 height 394
drag, startPoint x: 1226, startPoint y: 570, endPoint x: 184, endPoint y: 28, distance: 1174.6
click at [184, 28] on div "Home Design tokens 0 Components 0 0 Assets 0 Docs pages 5 Data sources Connect …" at bounding box center [739, 337] width 1159 height 663
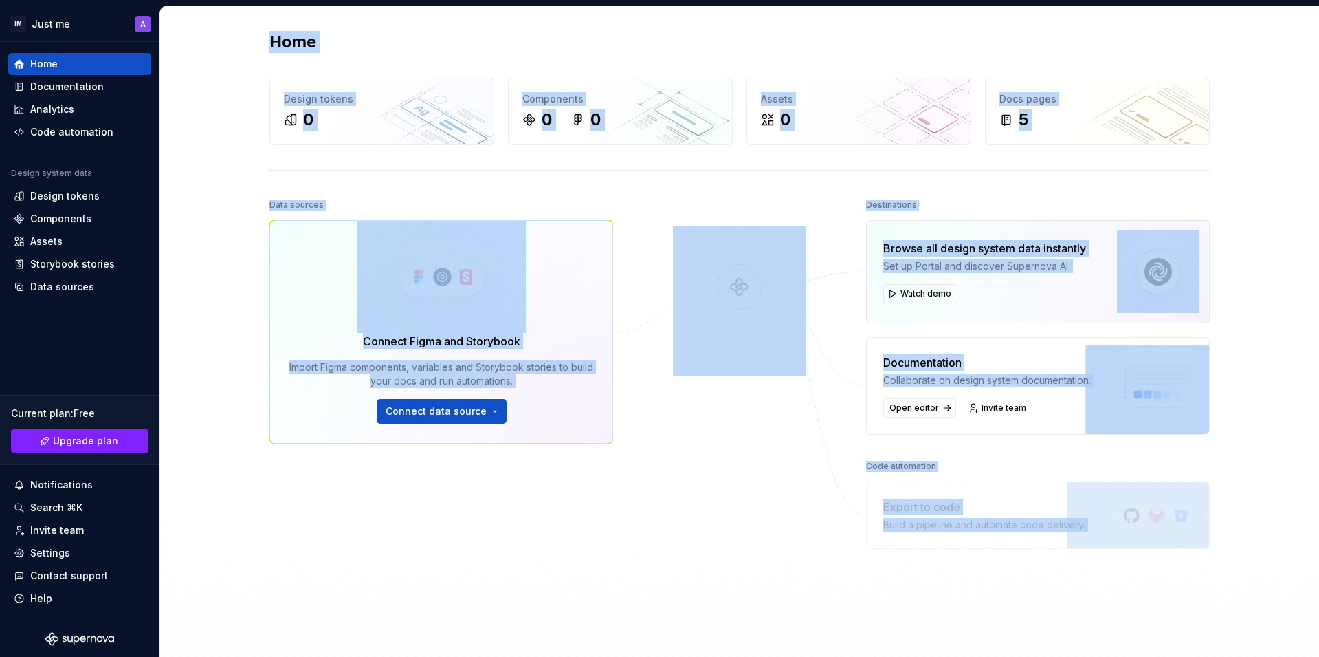
click at [236, 65] on div "Home Design tokens 0 Components 0 0 Assets 0 Docs pages 5 Data sources Connect …" at bounding box center [739, 337] width 1159 height 663
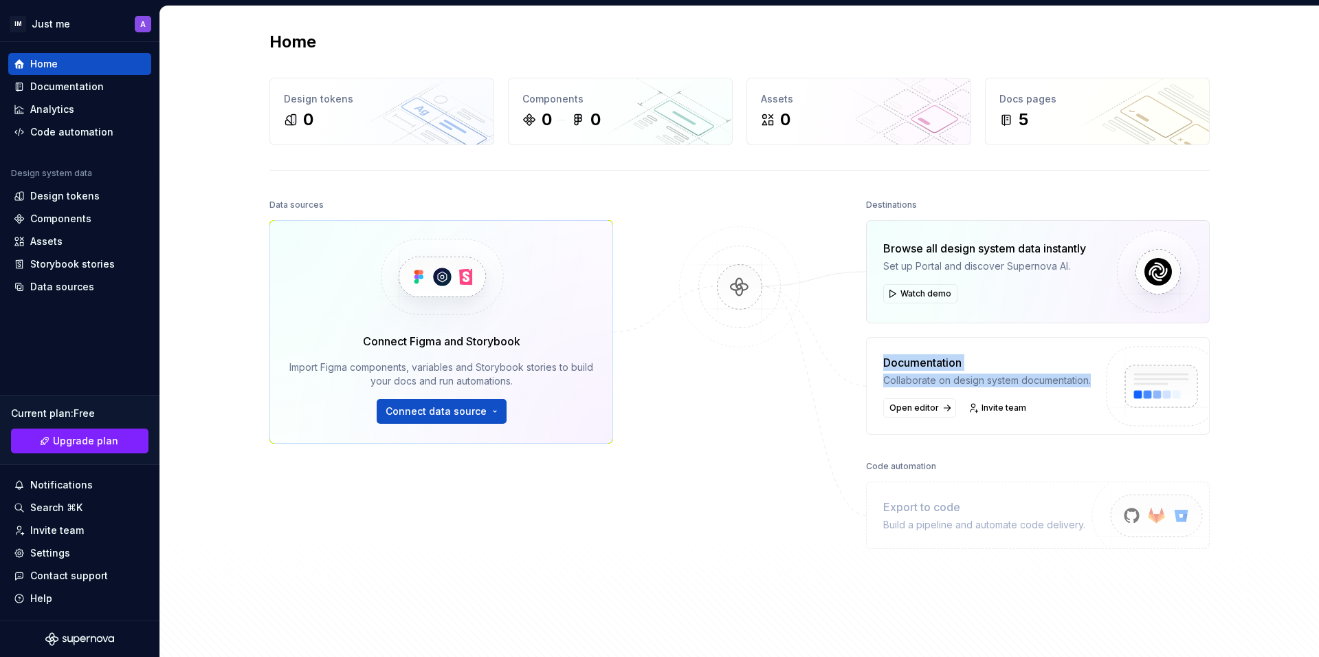
drag, startPoint x: 868, startPoint y: 355, endPoint x: 1081, endPoint y: 389, distance: 215.2
click at [1081, 389] on div "Documentation Collaborate on design system documentation. Open editor Invite te…" at bounding box center [1038, 386] width 344 height 98
click at [1089, 389] on img at bounding box center [1158, 401] width 145 height 112
click at [887, 372] on div "Documentation Collaborate on design system documentation." at bounding box center [987, 370] width 208 height 33
drag, startPoint x: 874, startPoint y: 357, endPoint x: 1094, endPoint y: 393, distance: 222.9
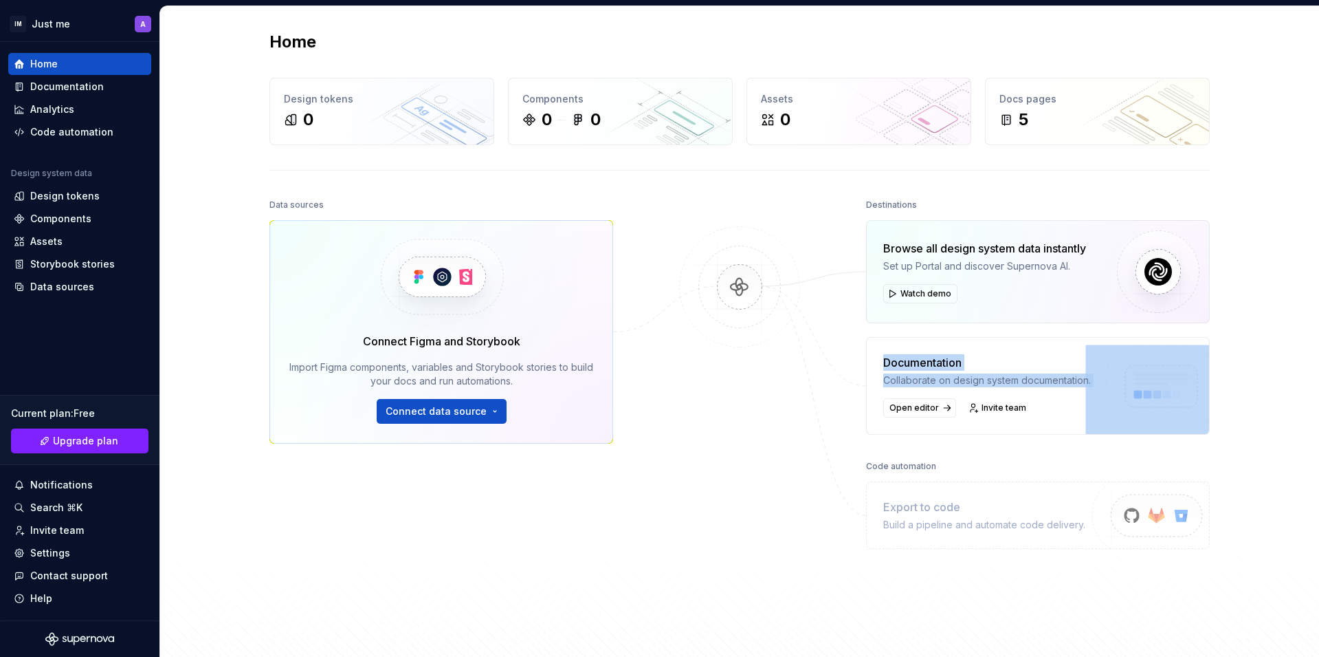
click at [1094, 393] on div "Documentation Collaborate on design system documentation. Open editor Invite te…" at bounding box center [1038, 386] width 344 height 98
click at [1094, 393] on img at bounding box center [1158, 401] width 145 height 112
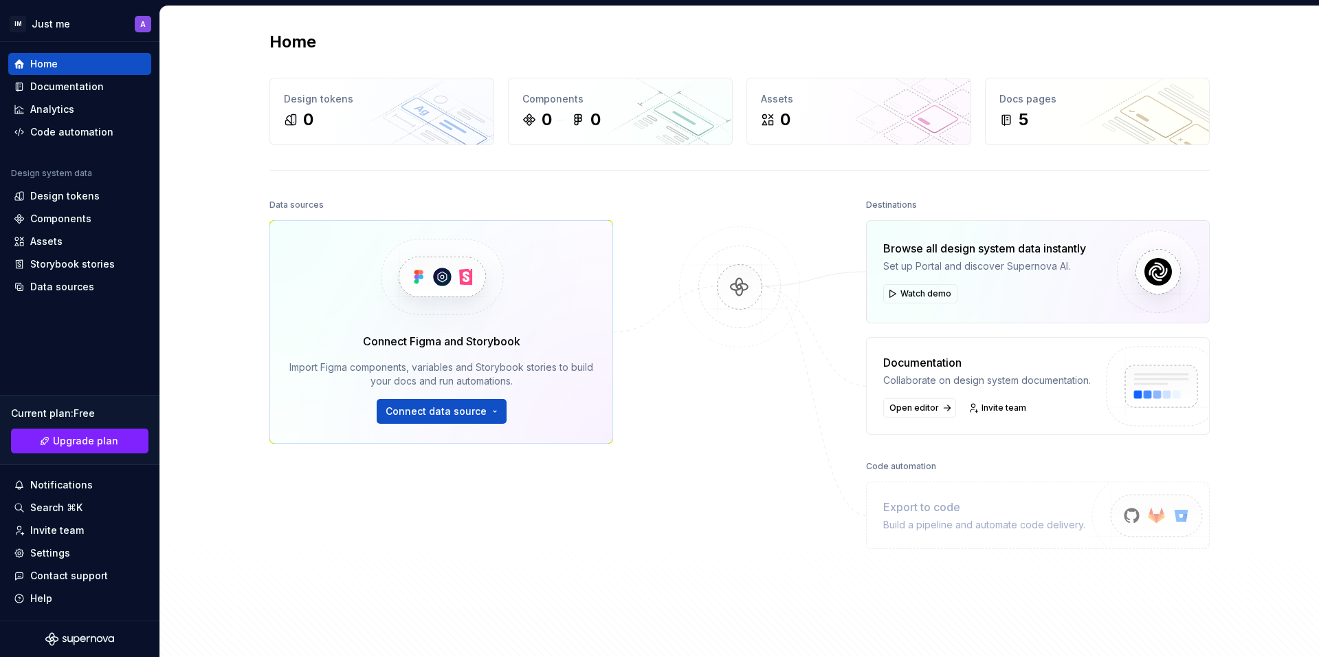
click at [1132, 465] on div "Code automation" at bounding box center [1038, 465] width 344 height 19
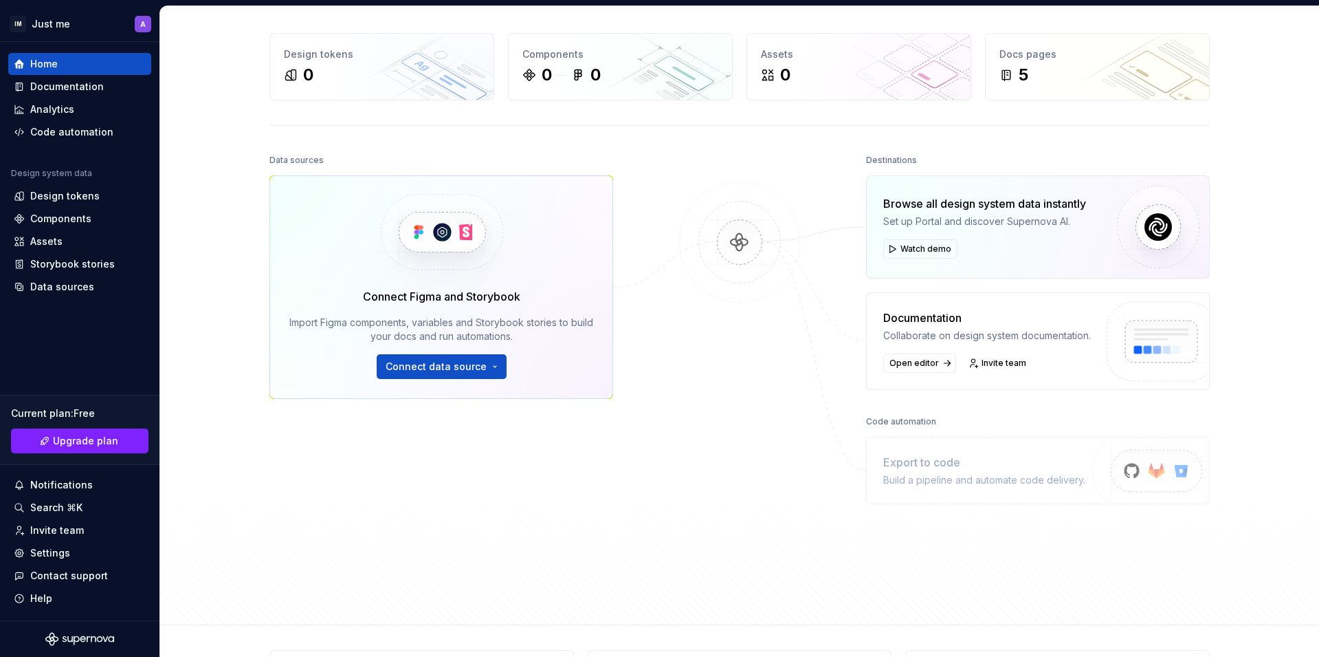
scroll to position [82, 0]
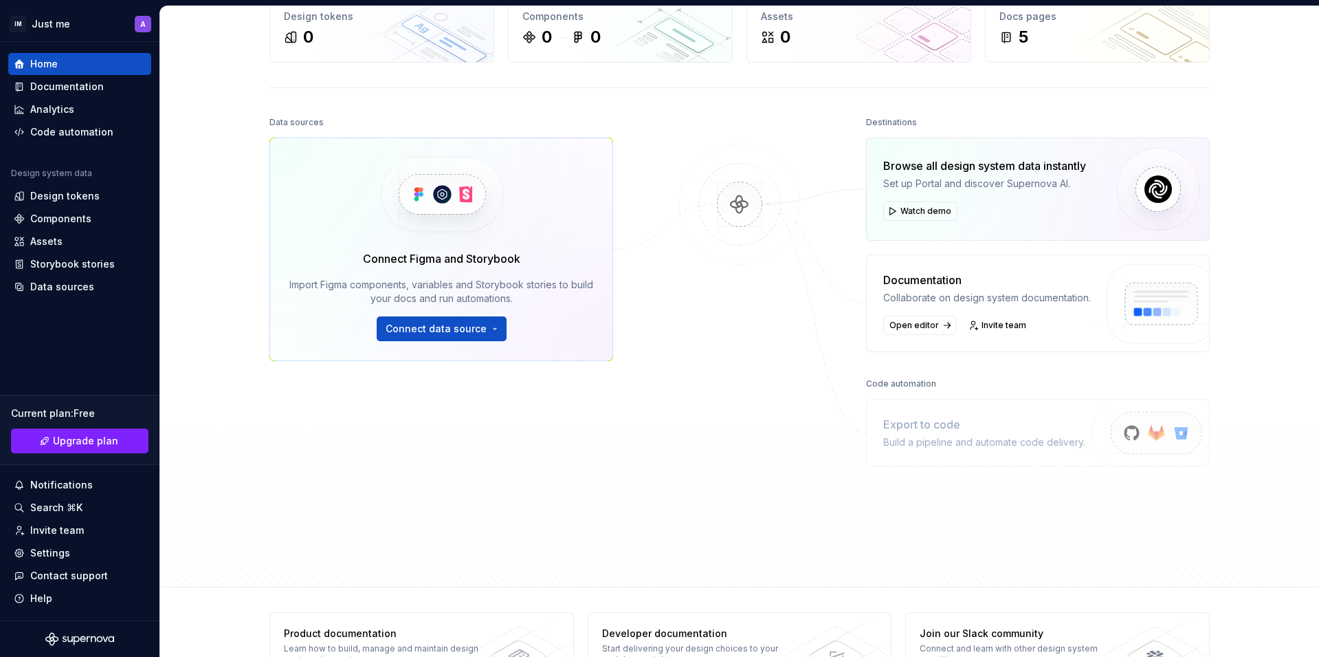
click at [736, 503] on div at bounding box center [739, 310] width 137 height 394
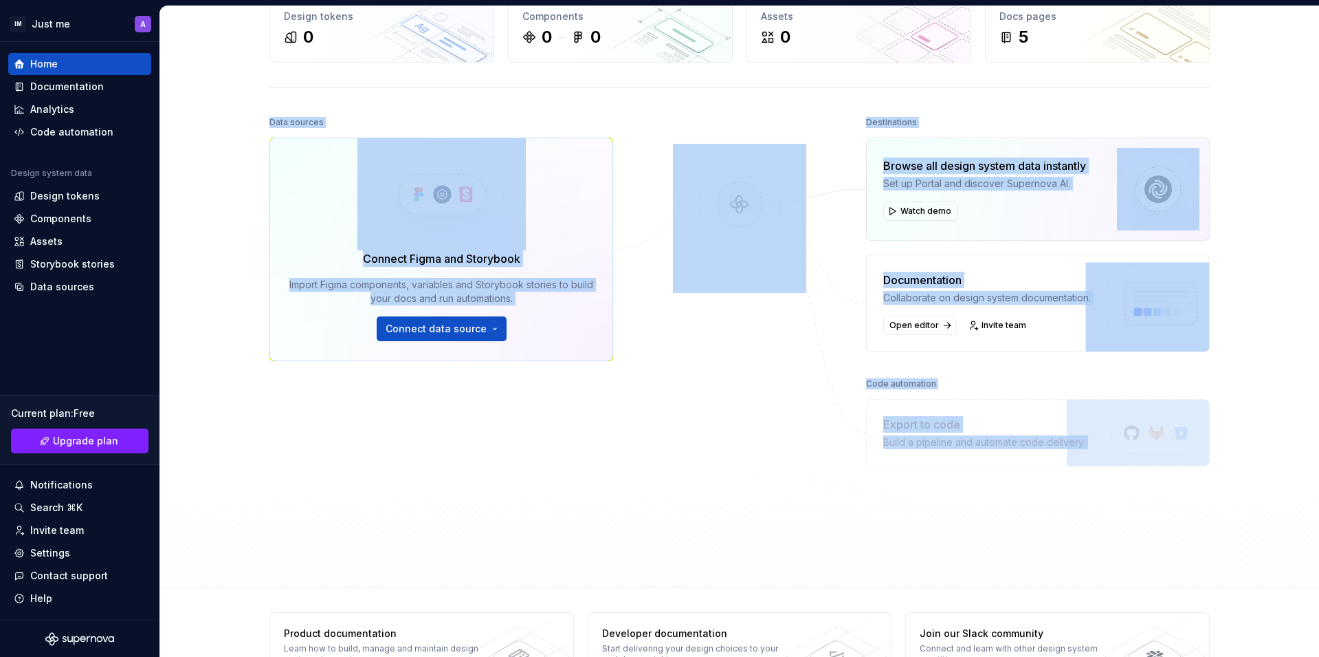
drag, startPoint x: 1259, startPoint y: 505, endPoint x: 263, endPoint y: 85, distance: 1081.1
click at [263, 85] on div "Home Design tokens 0 Components 0 0 Assets 0 Docs pages 5 Data sources Connect …" at bounding box center [739, 255] width 1159 height 663
click at [263, 85] on div "Home Design tokens 0 Components 0 0 Assets 0 Docs pages 5 Data sources Connect …" at bounding box center [740, 255] width 990 height 663
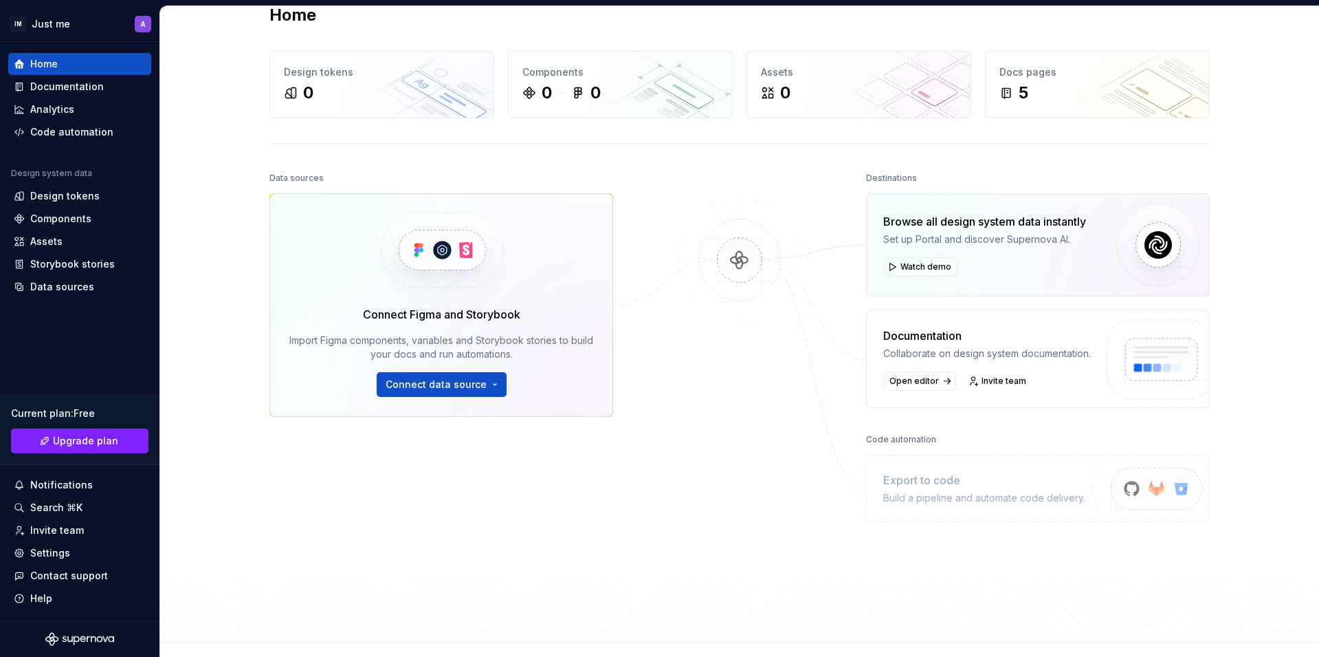
scroll to position [0, 0]
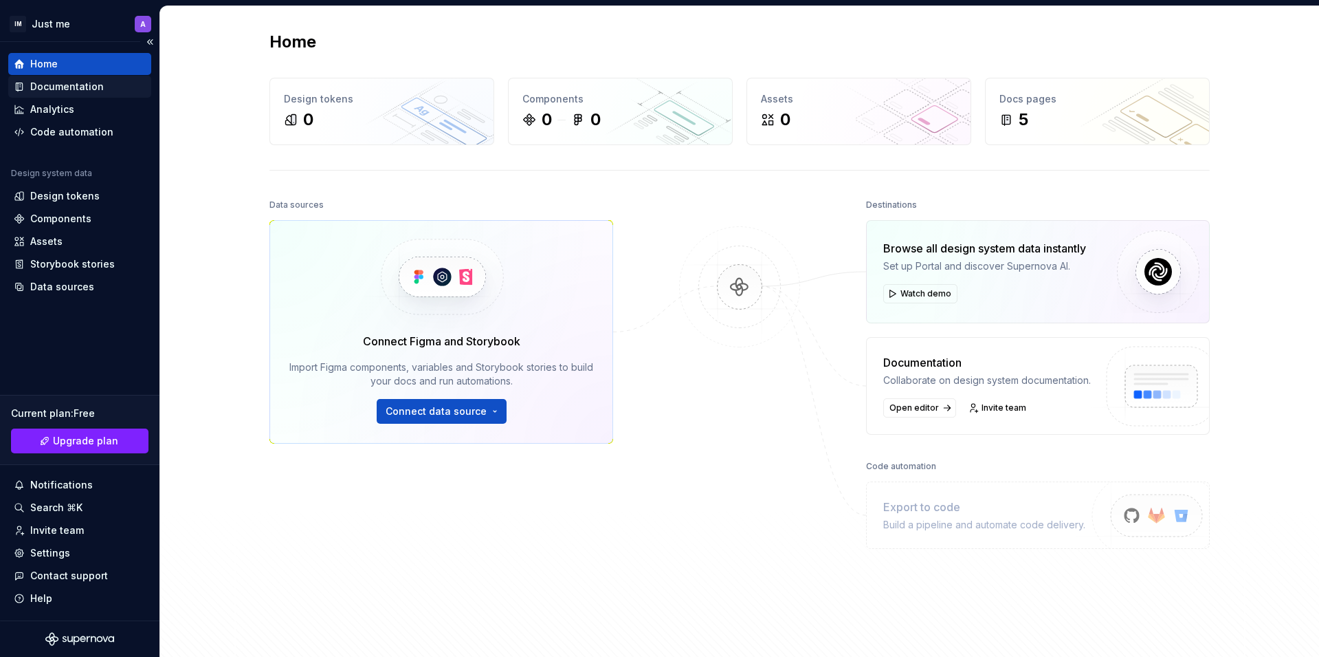
click at [50, 96] on div "Documentation" at bounding box center [79, 87] width 143 height 22
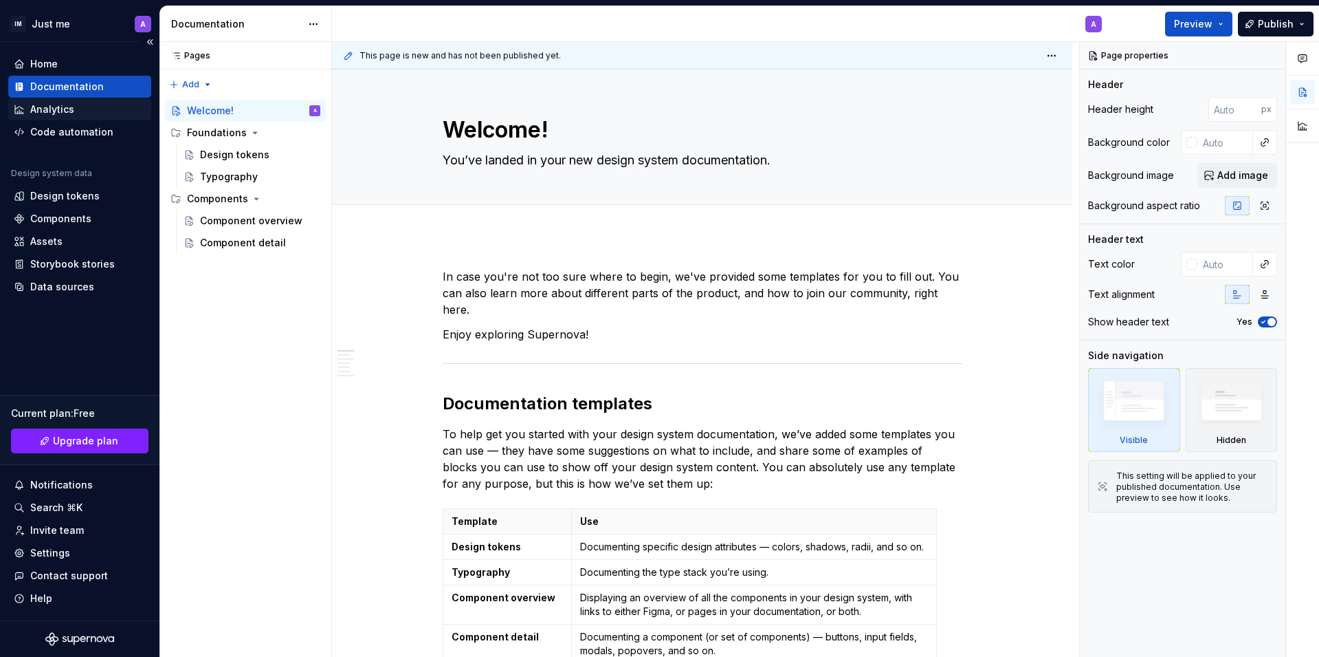
click at [64, 99] on div "Analytics" at bounding box center [79, 109] width 143 height 22
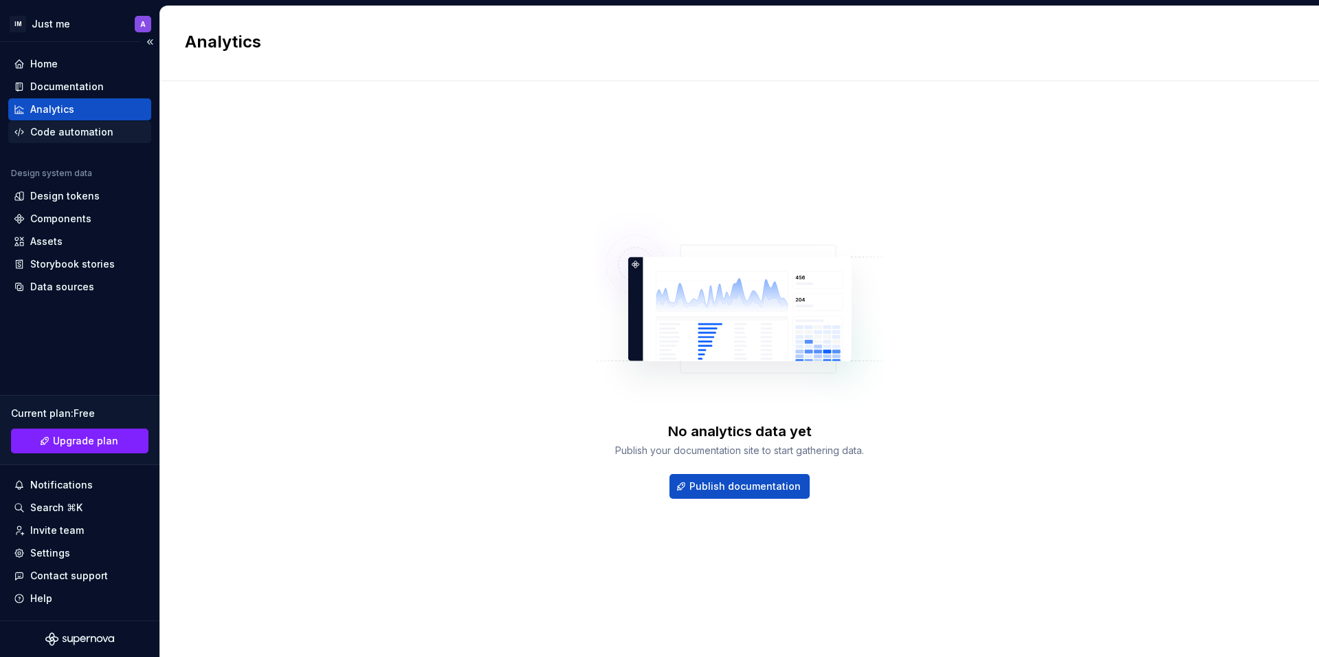
click at [69, 137] on div "Code automation" at bounding box center [71, 132] width 83 height 14
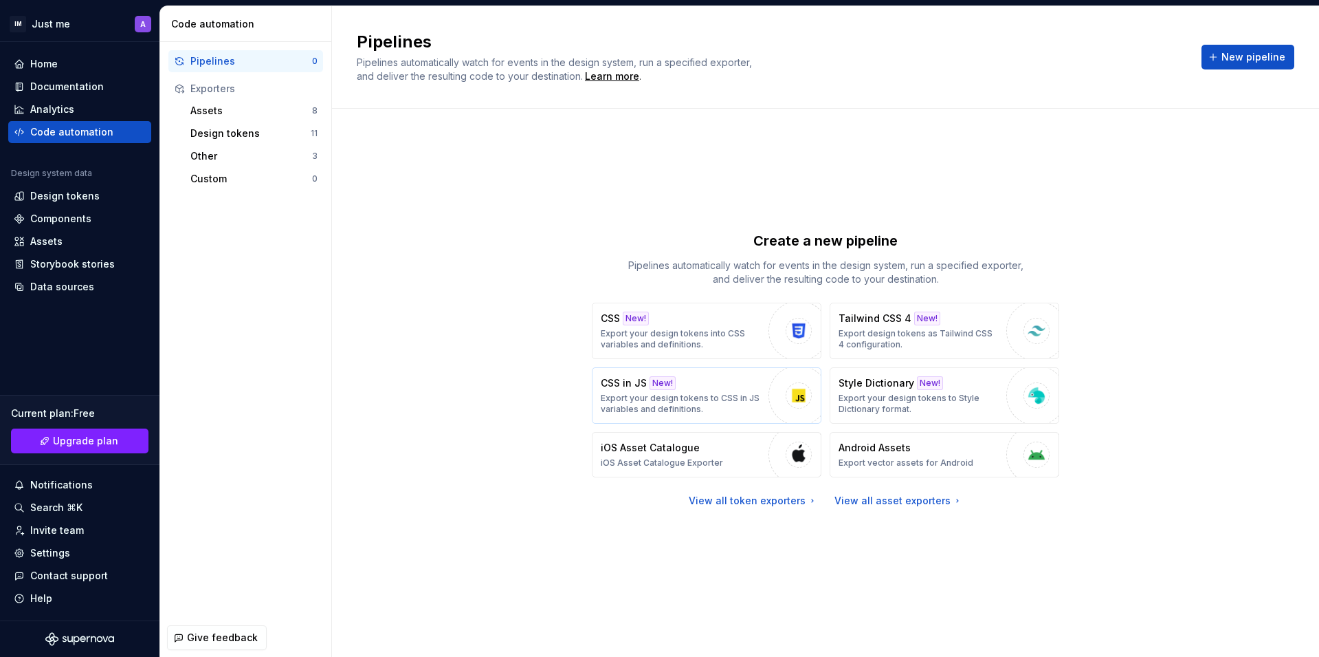
click at [661, 398] on p "Export your design tokens to CSS in JS variables and definitions." at bounding box center [681, 404] width 161 height 22
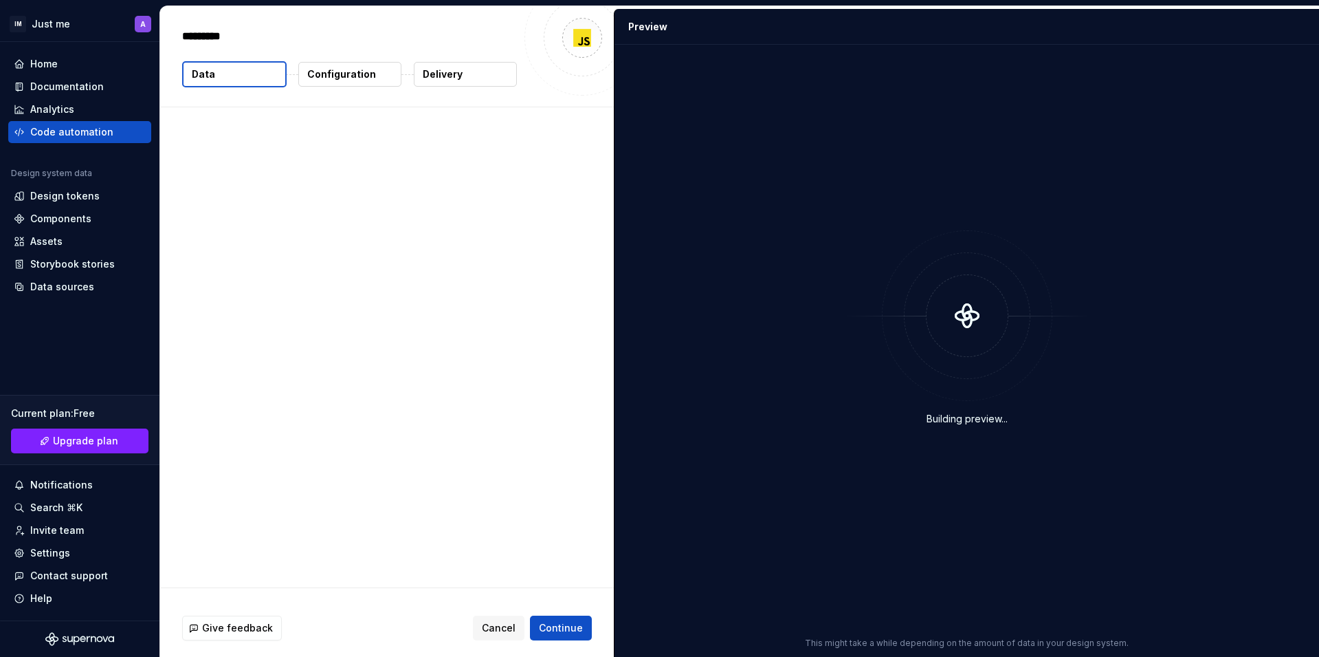
type textarea "*"
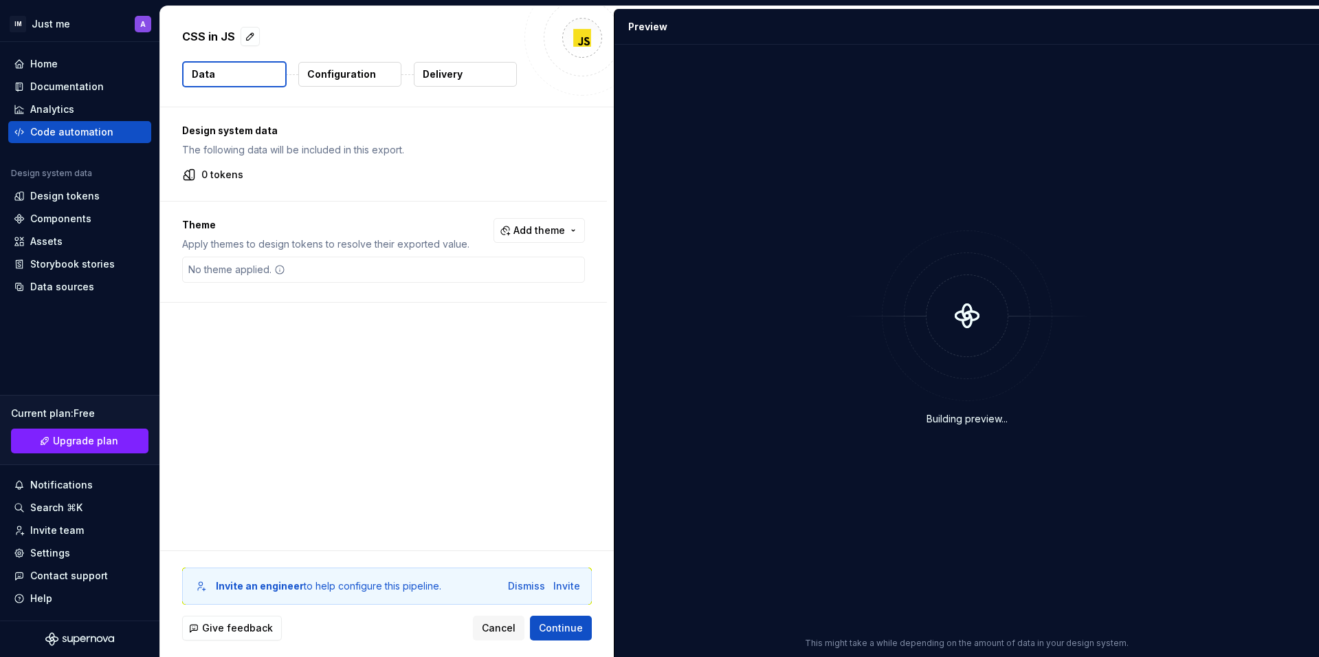
click at [415, 419] on div "Design system data The following data will be included in this export. 0 tokens…" at bounding box center [387, 328] width 454 height 443
drag, startPoint x: 412, startPoint y: 458, endPoint x: 417, endPoint y: 465, distance: 8.4
click at [413, 458] on div "Design system data The following data will be included in this export. 0 tokens…" at bounding box center [387, 328] width 454 height 443
